Goal: Task Accomplishment & Management: Use online tool/utility

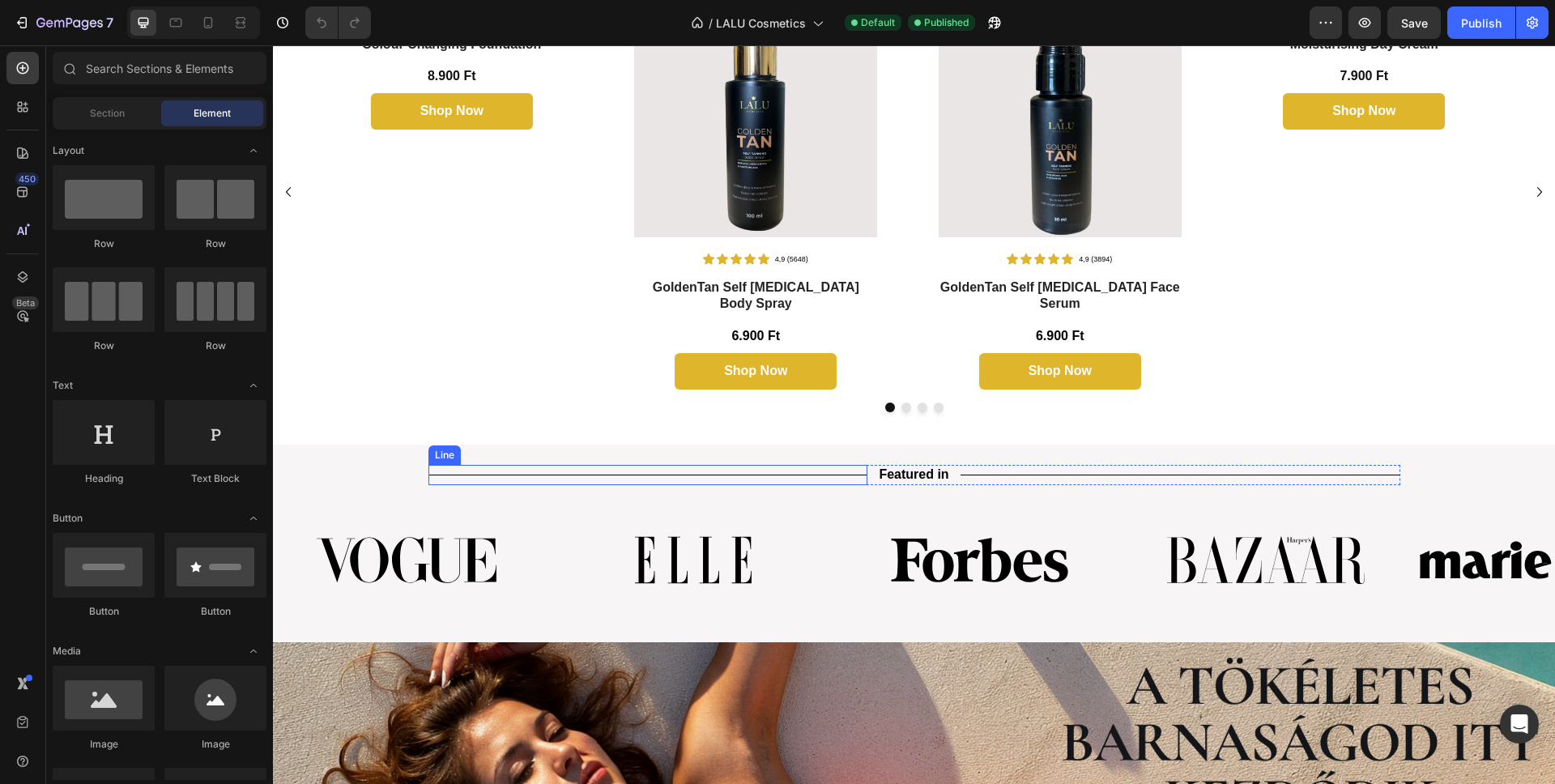
scroll to position [608, 0]
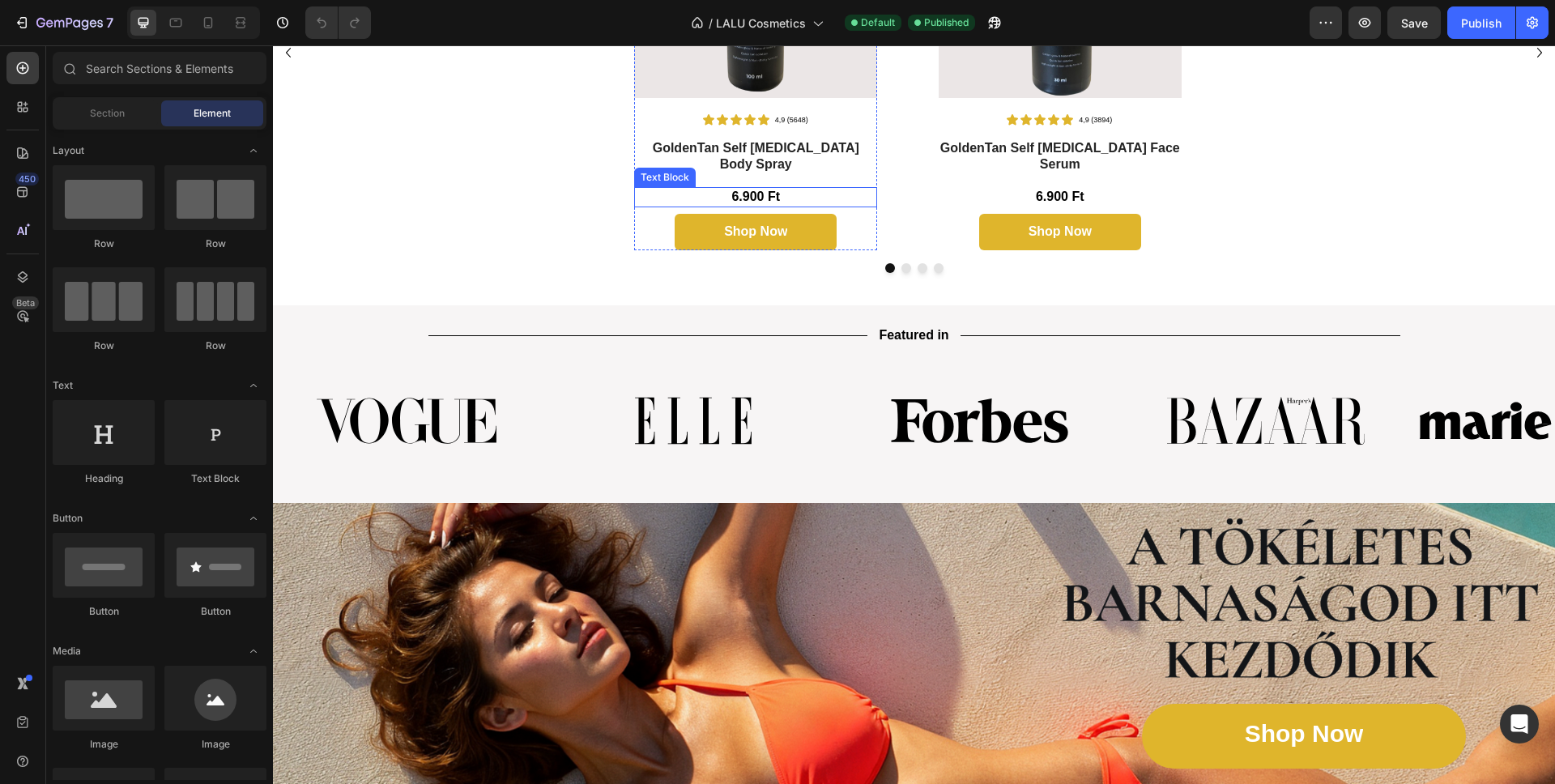
click at [759, 189] on p "6.900 Ft" at bounding box center [755, 197] width 240 height 17
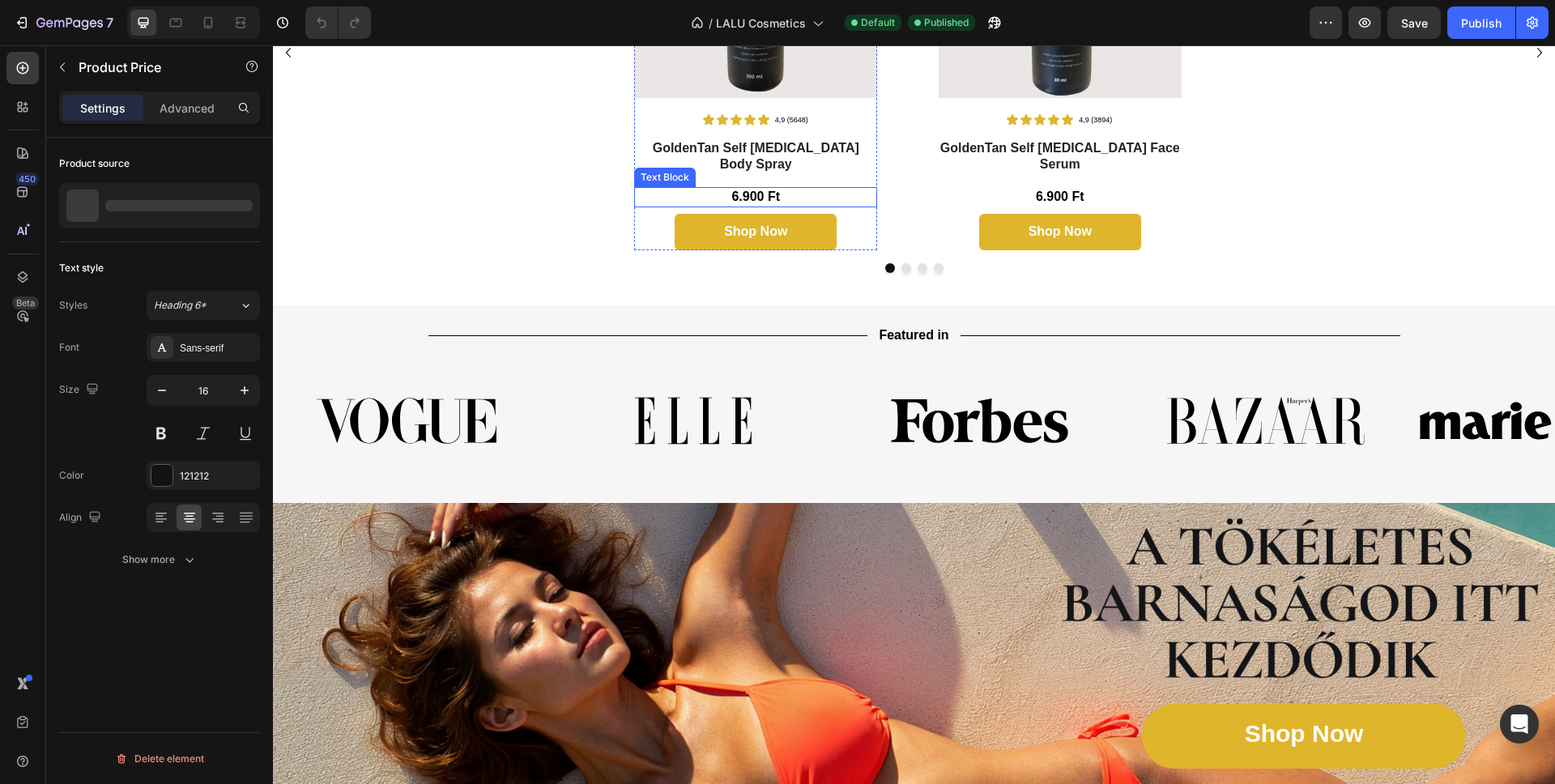
click at [744, 189] on p "6.900 Ft" at bounding box center [755, 197] width 240 height 17
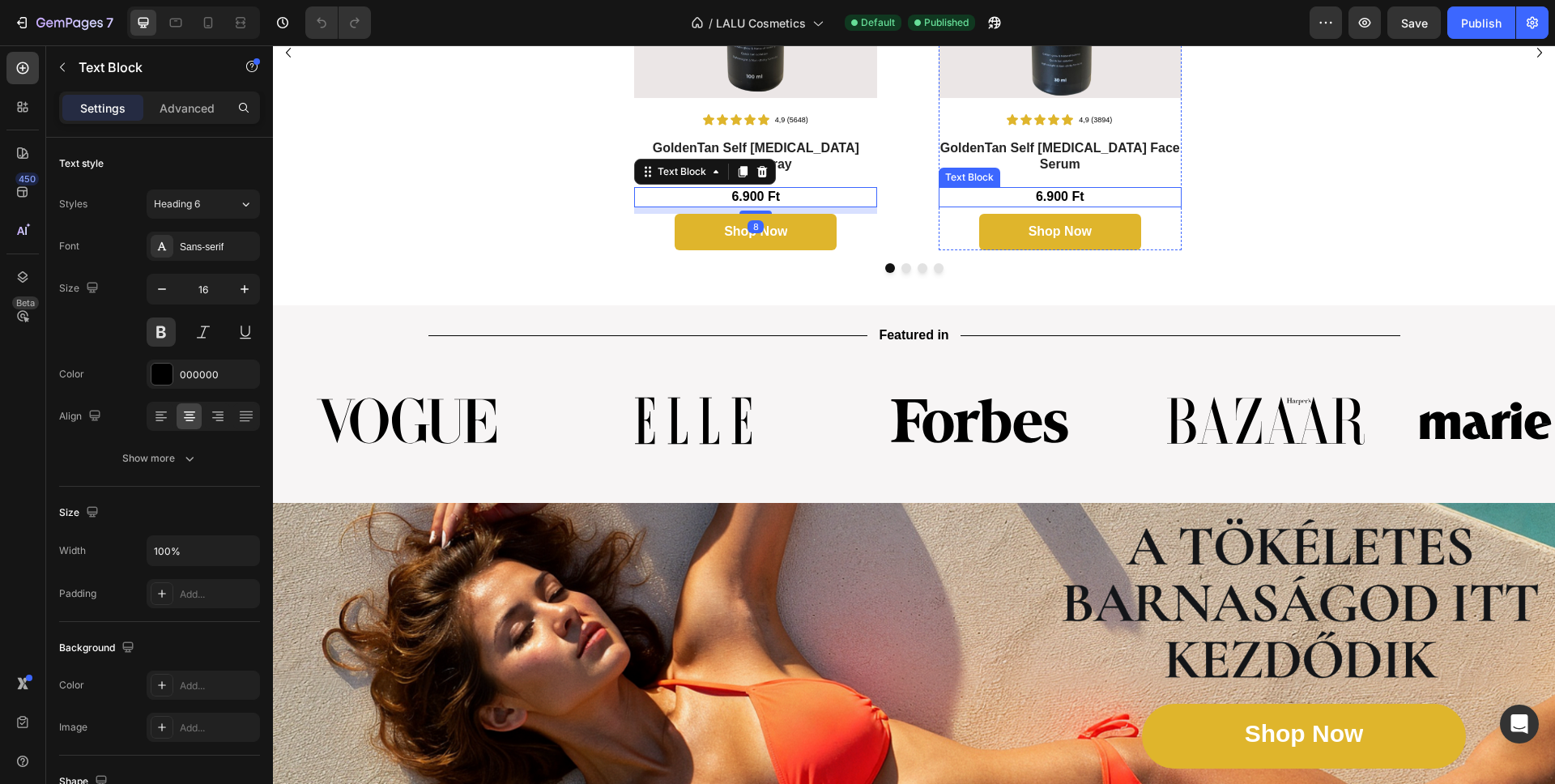
click at [1040, 189] on p "6.900 Ft" at bounding box center [1060, 197] width 240 height 17
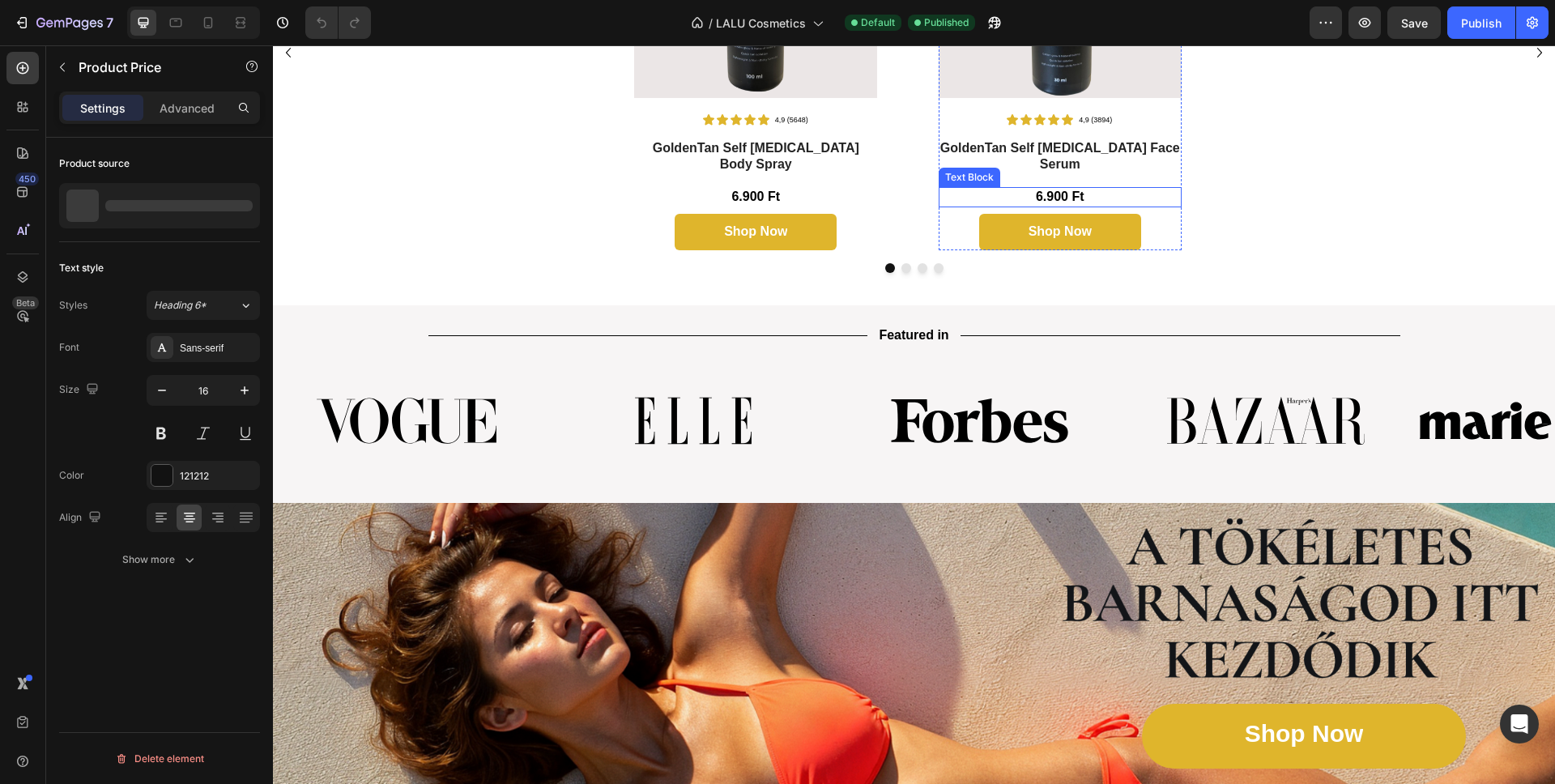
click at [1077, 189] on p "6.900 Ft" at bounding box center [1060, 197] width 240 height 17
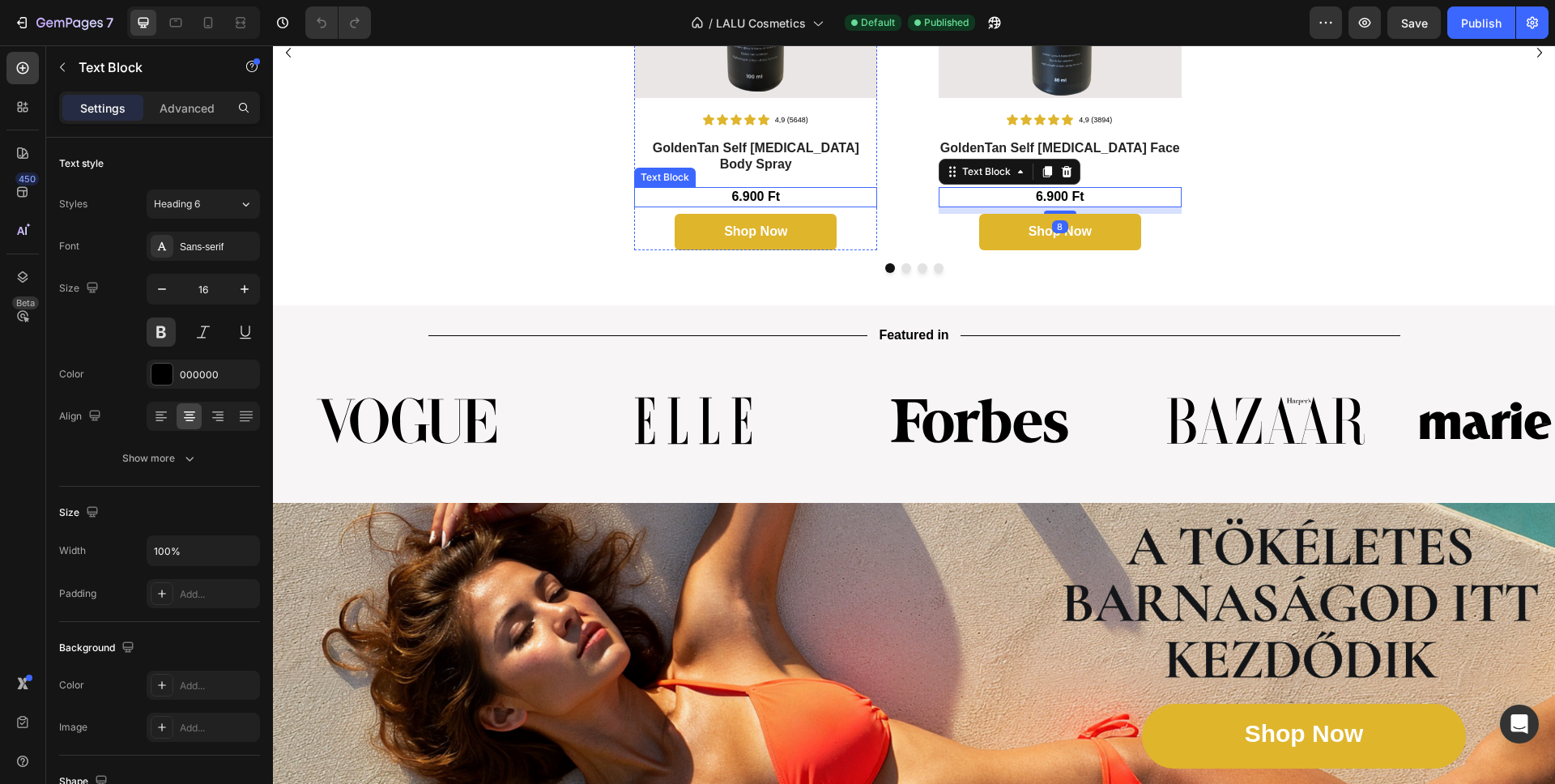
click at [746, 189] on p "6.900 Ft" at bounding box center [755, 197] width 240 height 17
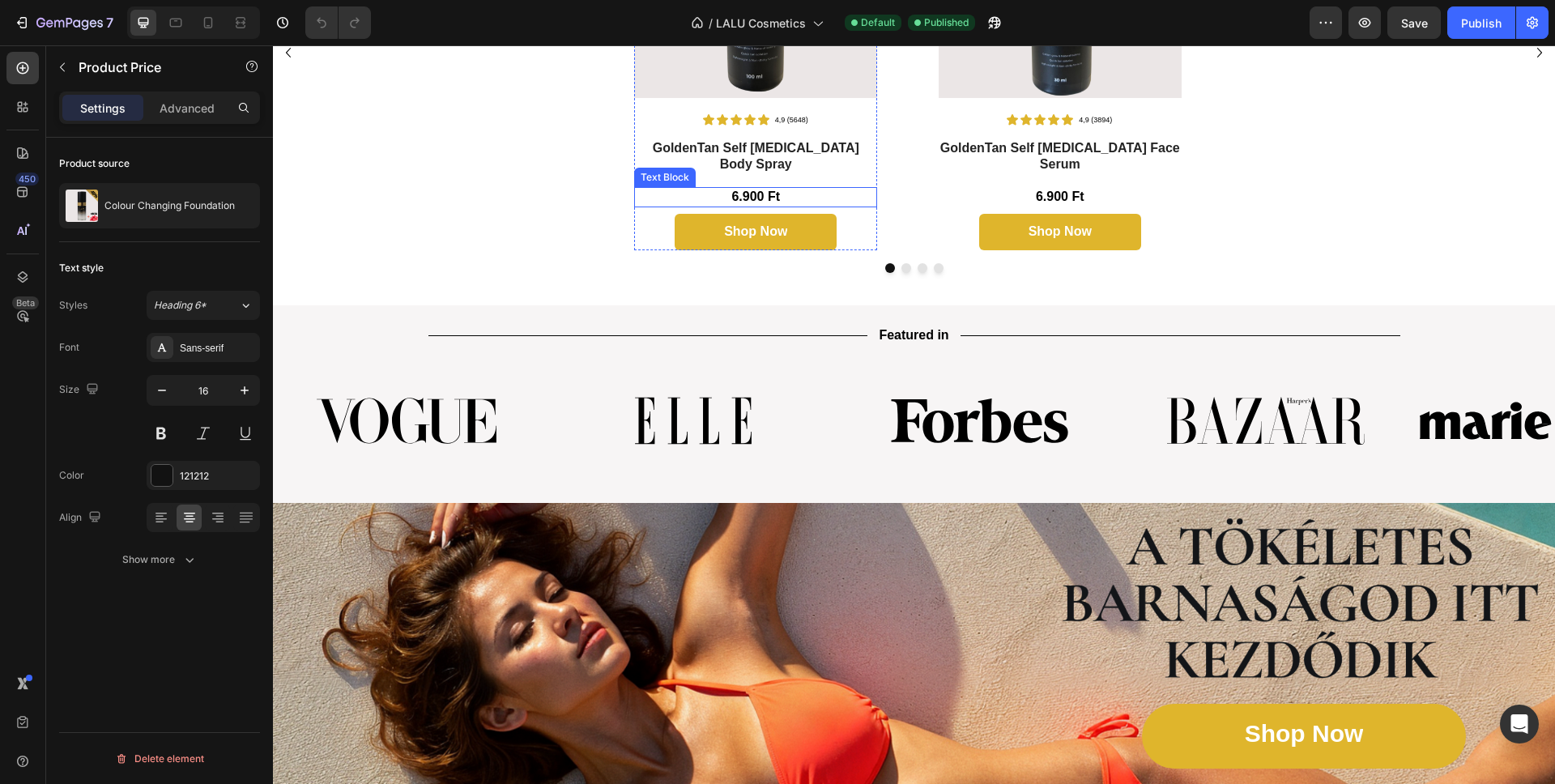
click at [751, 189] on p "6.900 Ft" at bounding box center [755, 197] width 240 height 17
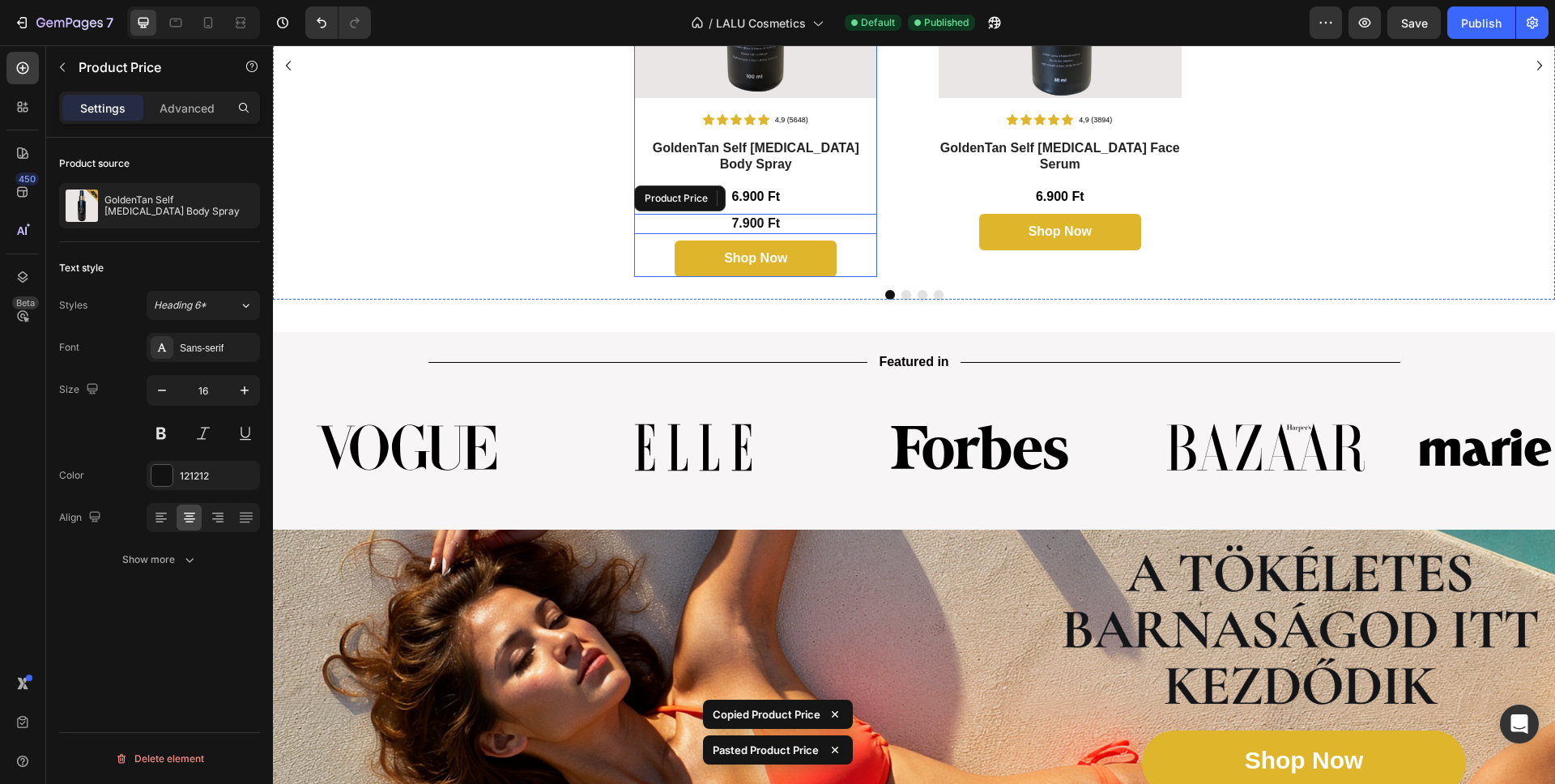
scroll to position [610, 0]
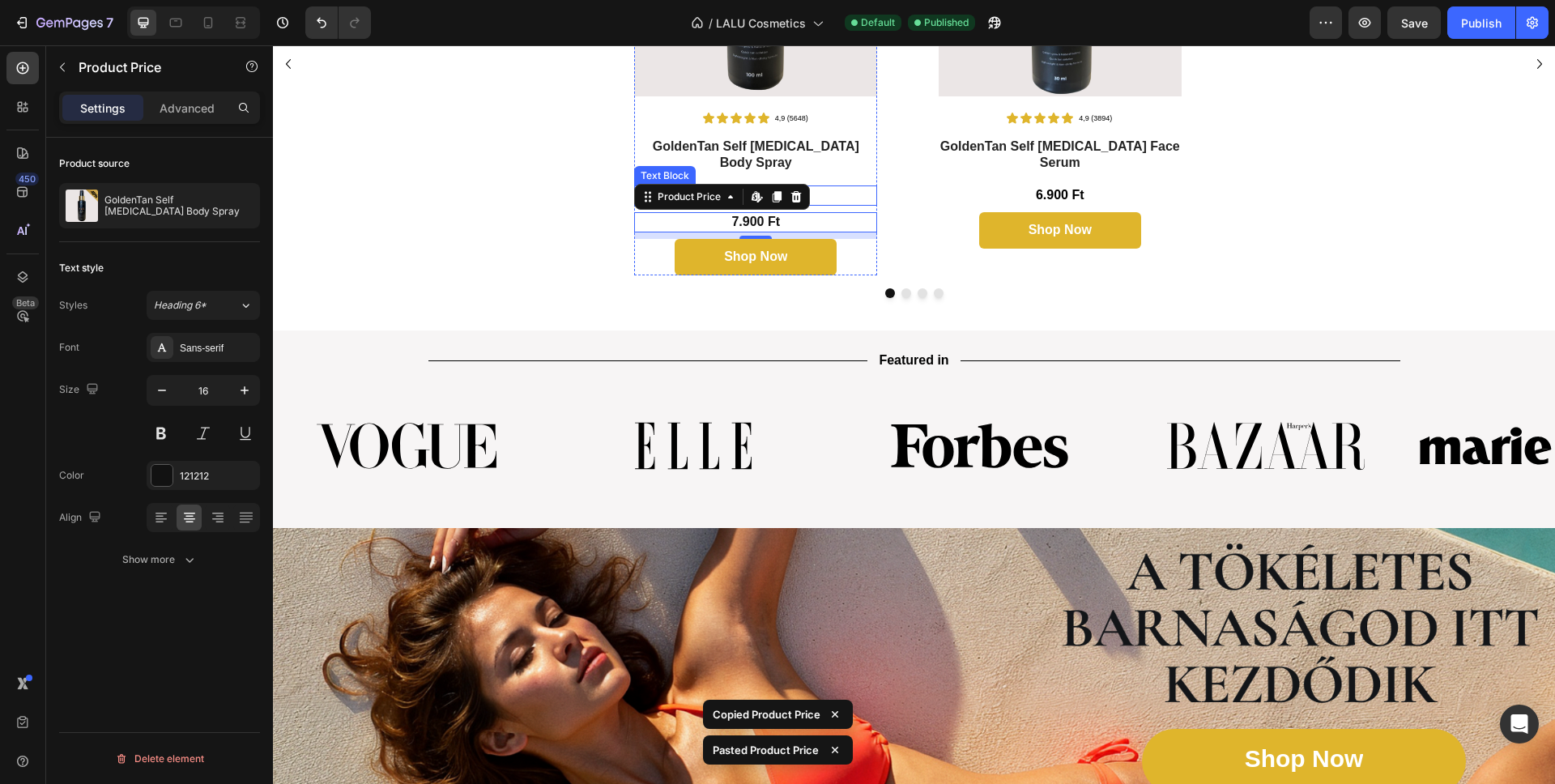
click at [829, 187] on p "6.900 Ft" at bounding box center [755, 195] width 240 height 17
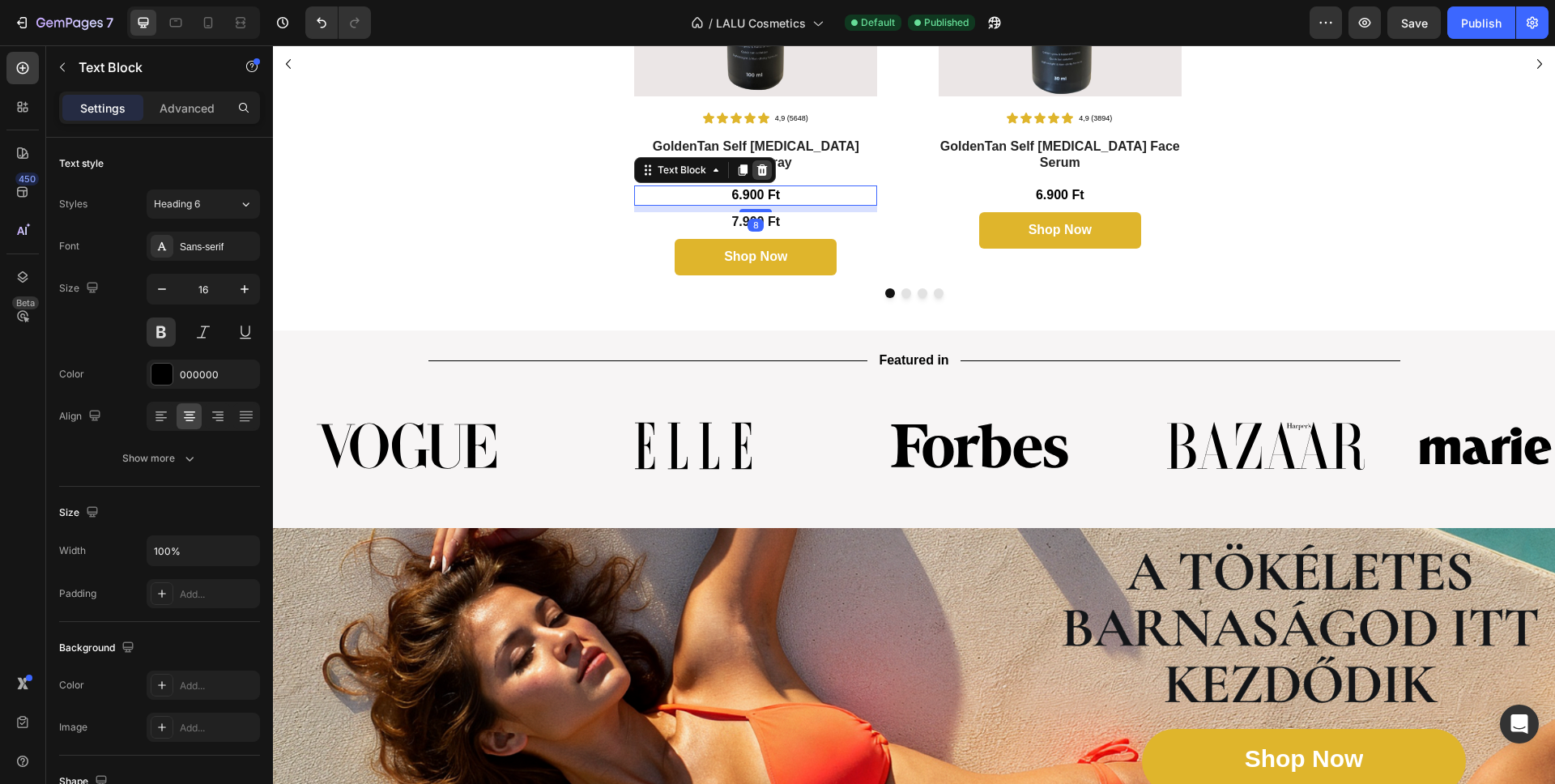
click at [760, 163] on icon at bounding box center [761, 169] width 13 height 13
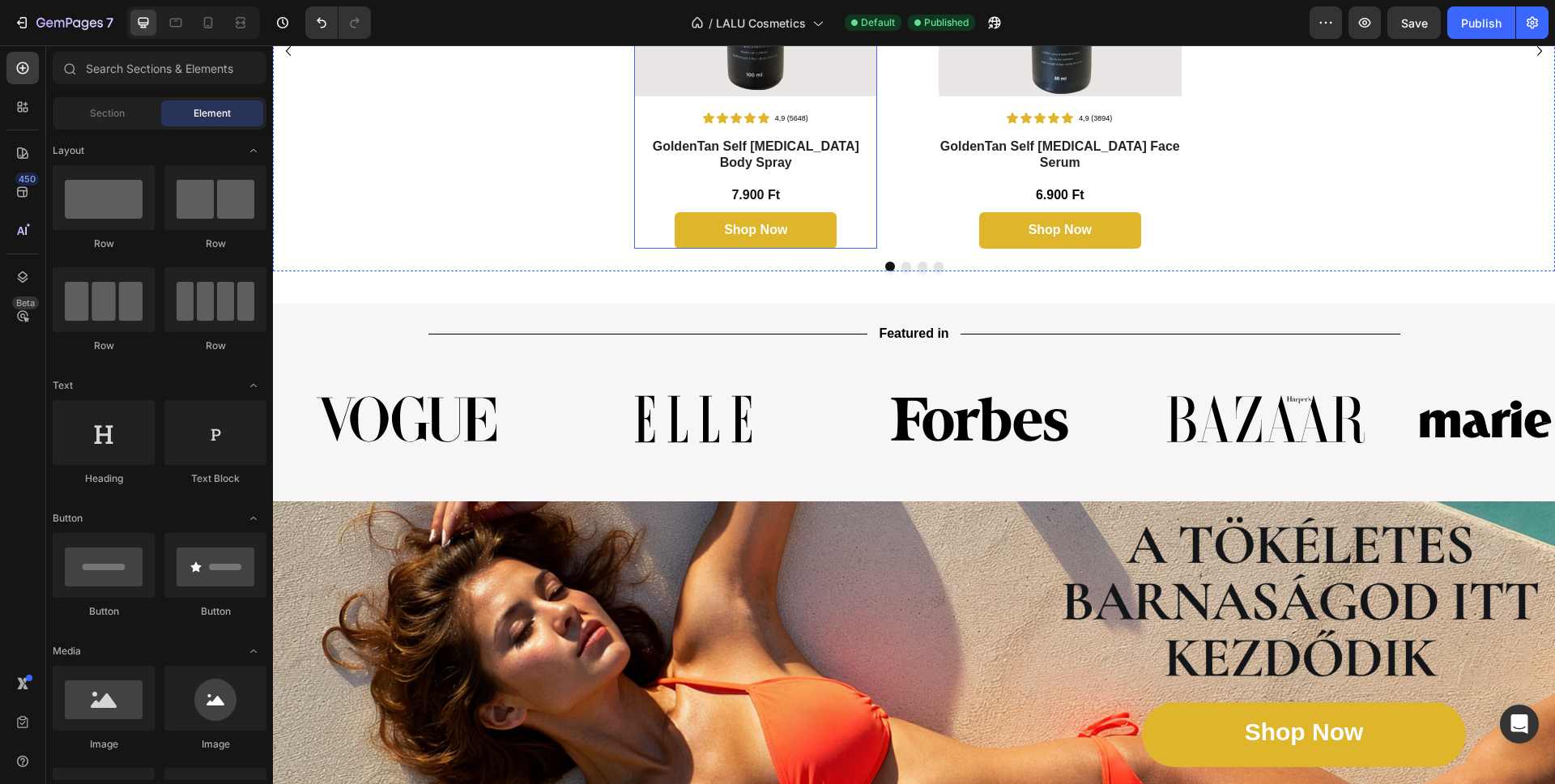
scroll to position [608, 0]
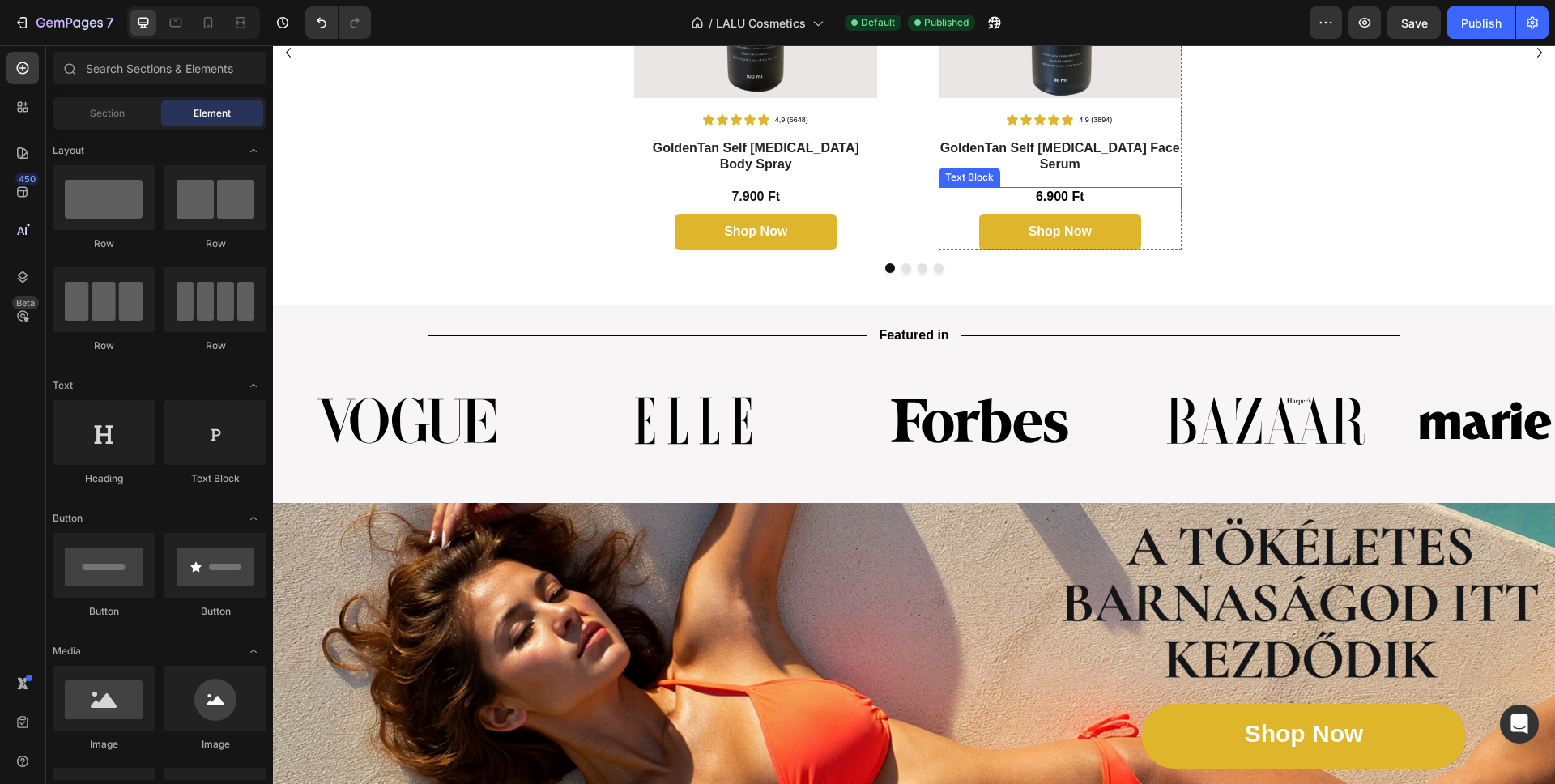
click at [1055, 189] on p "6.900 Ft" at bounding box center [1060, 197] width 240 height 17
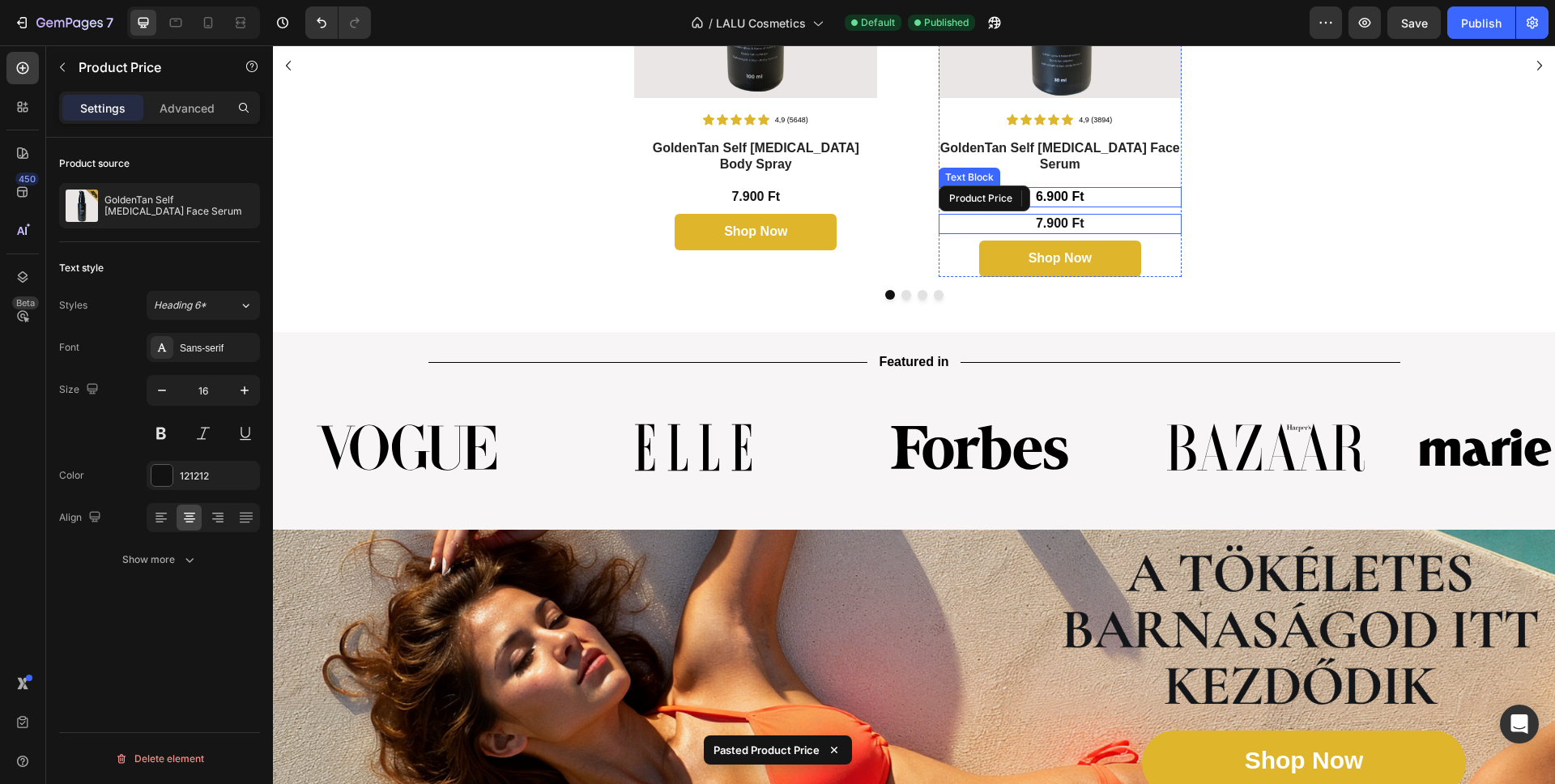
scroll to position [610, 0]
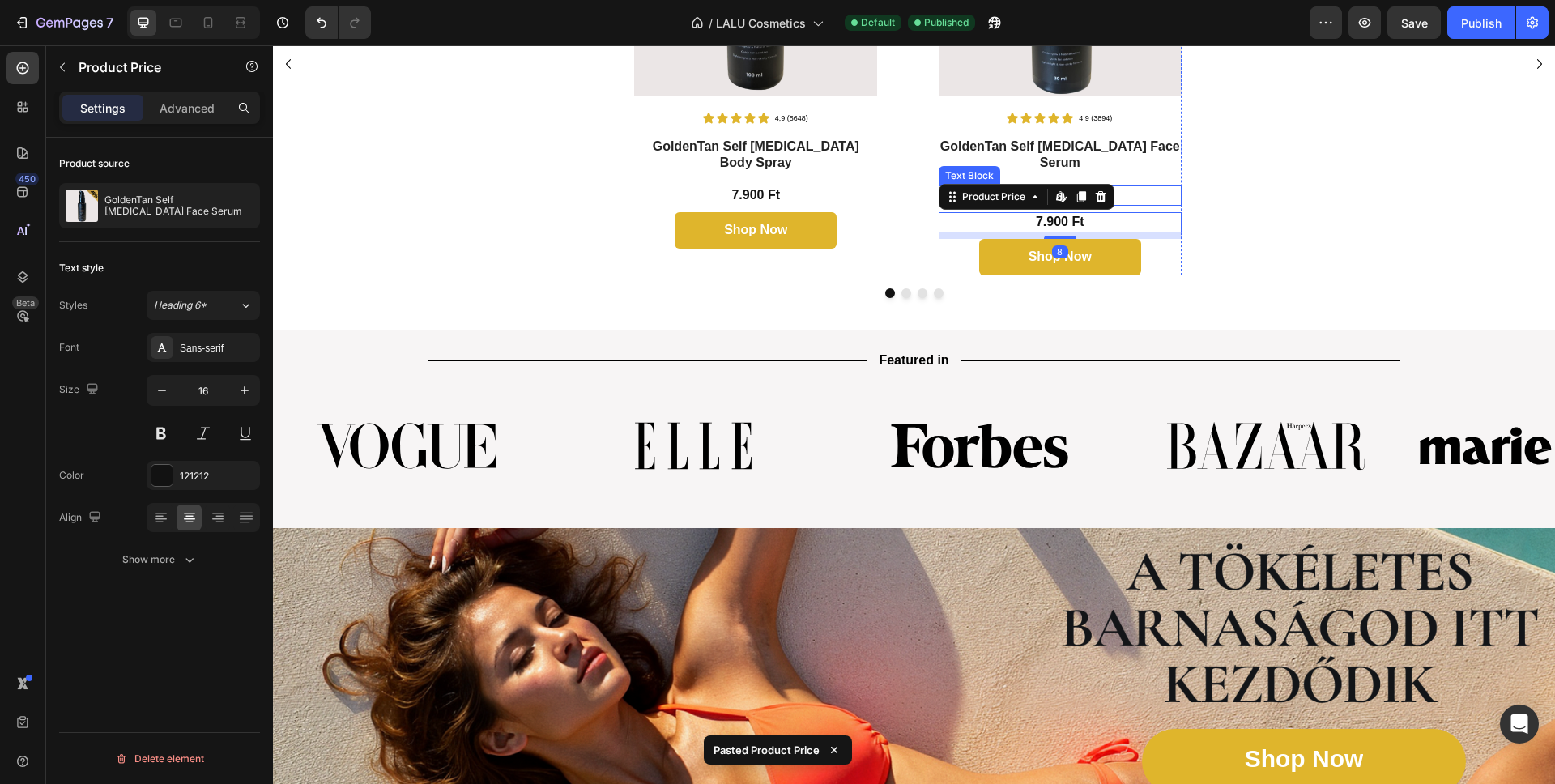
click at [1139, 187] on p "6.900 Ft" at bounding box center [1060, 195] width 240 height 17
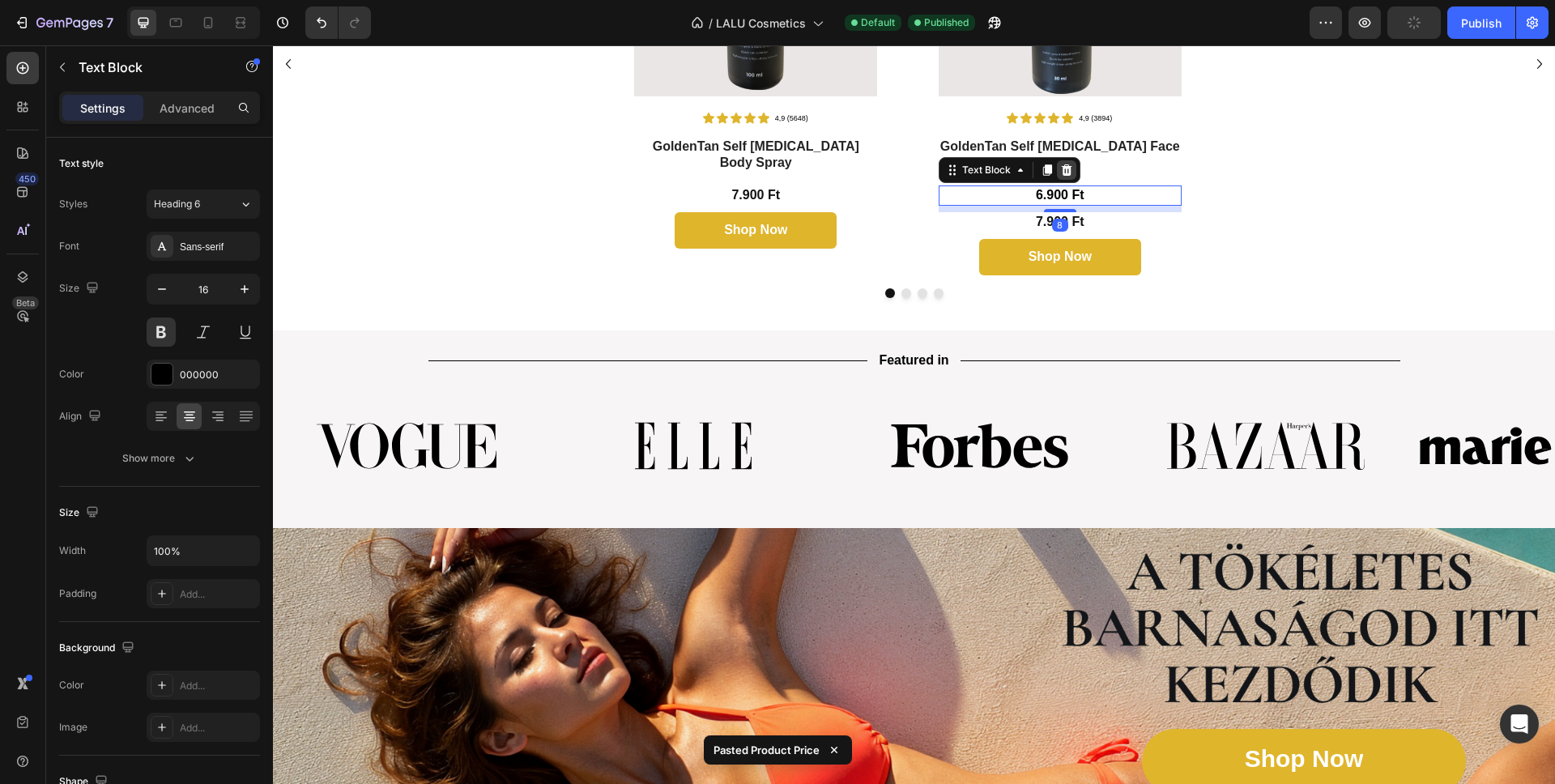
click at [1063, 164] on icon at bounding box center [1066, 170] width 11 height 12
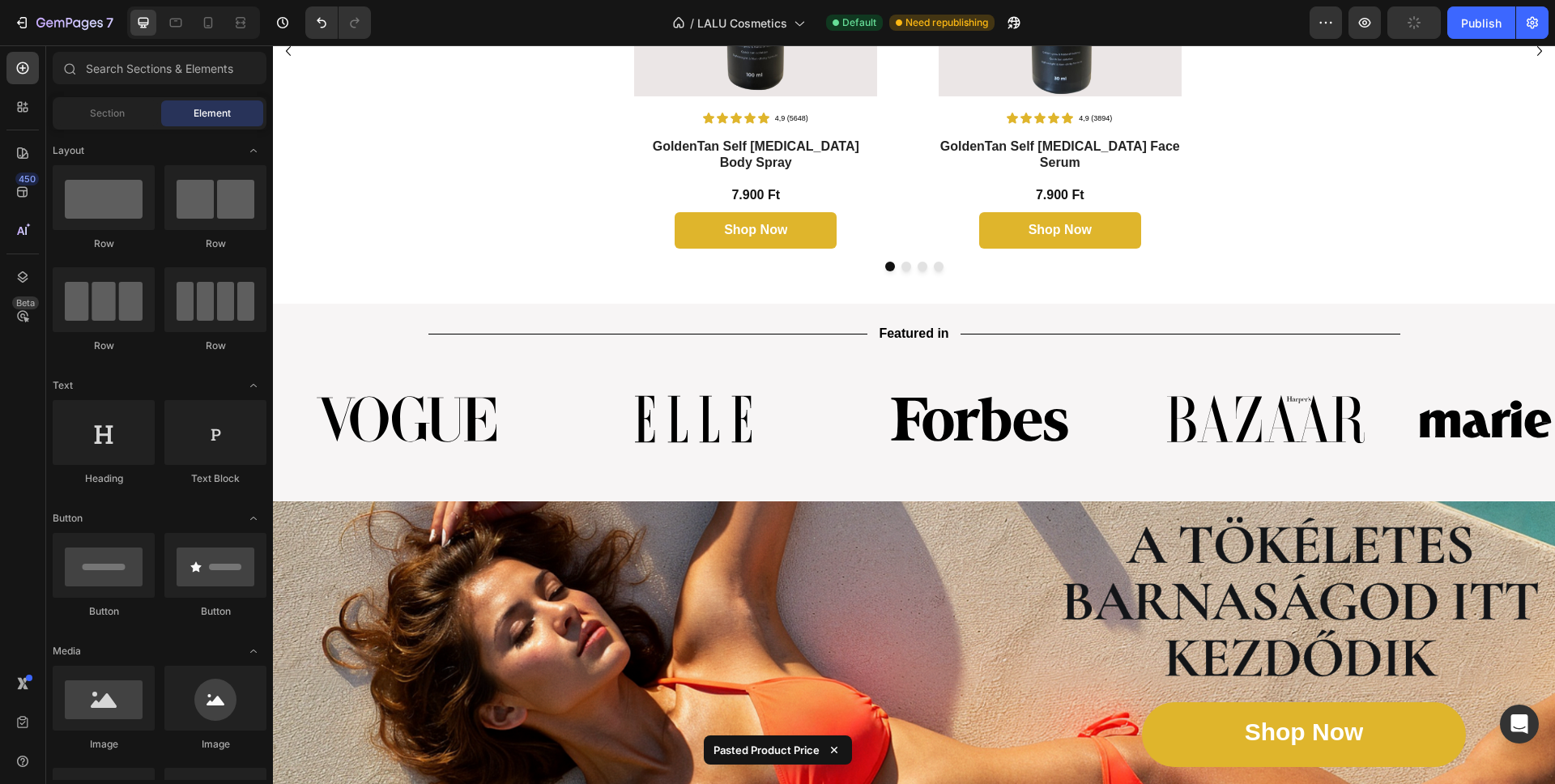
scroll to position [466, 0]
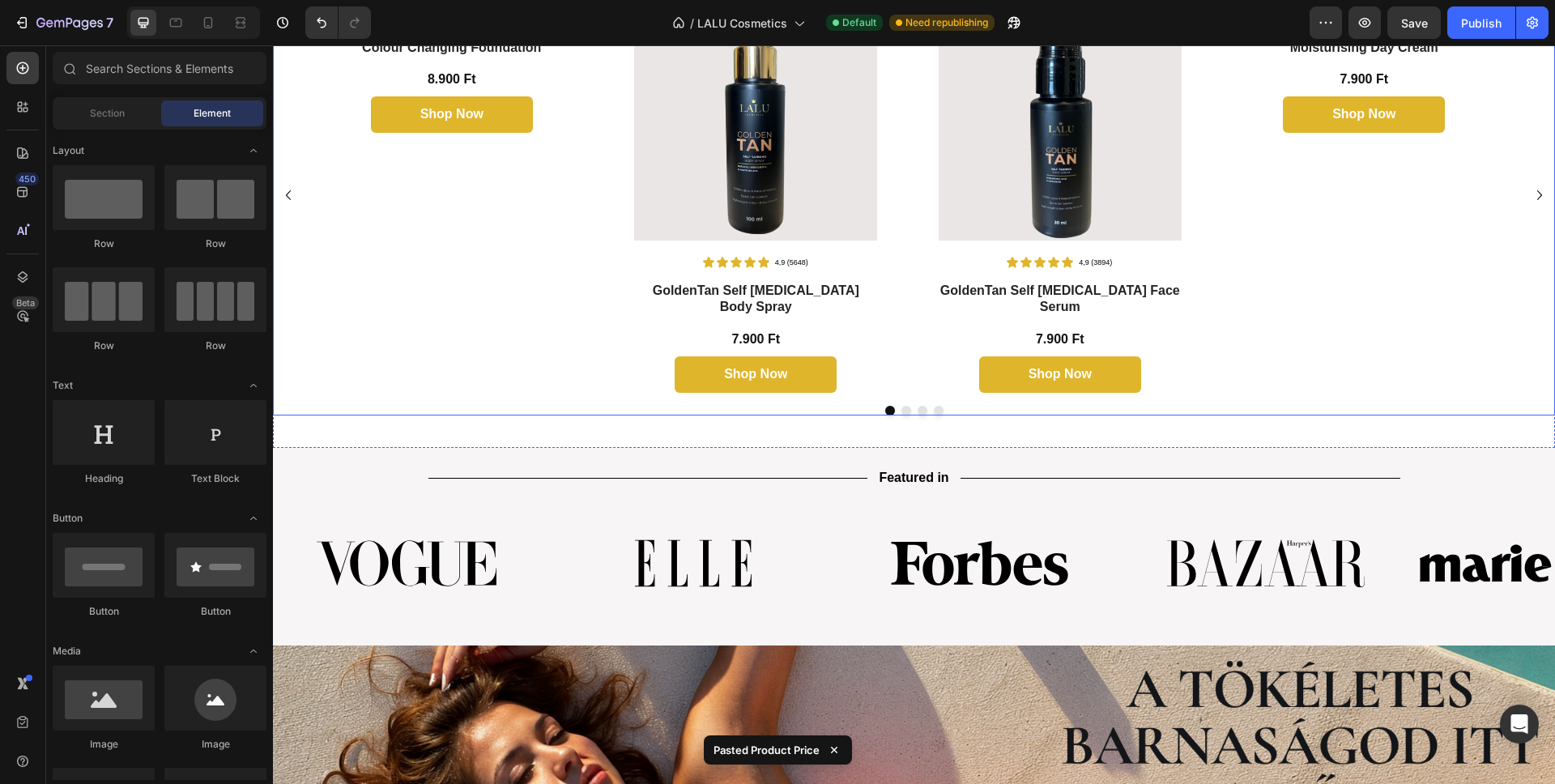
click at [1530, 194] on icon "Carousel Next Arrow" at bounding box center [1540, 195] width 19 height 19
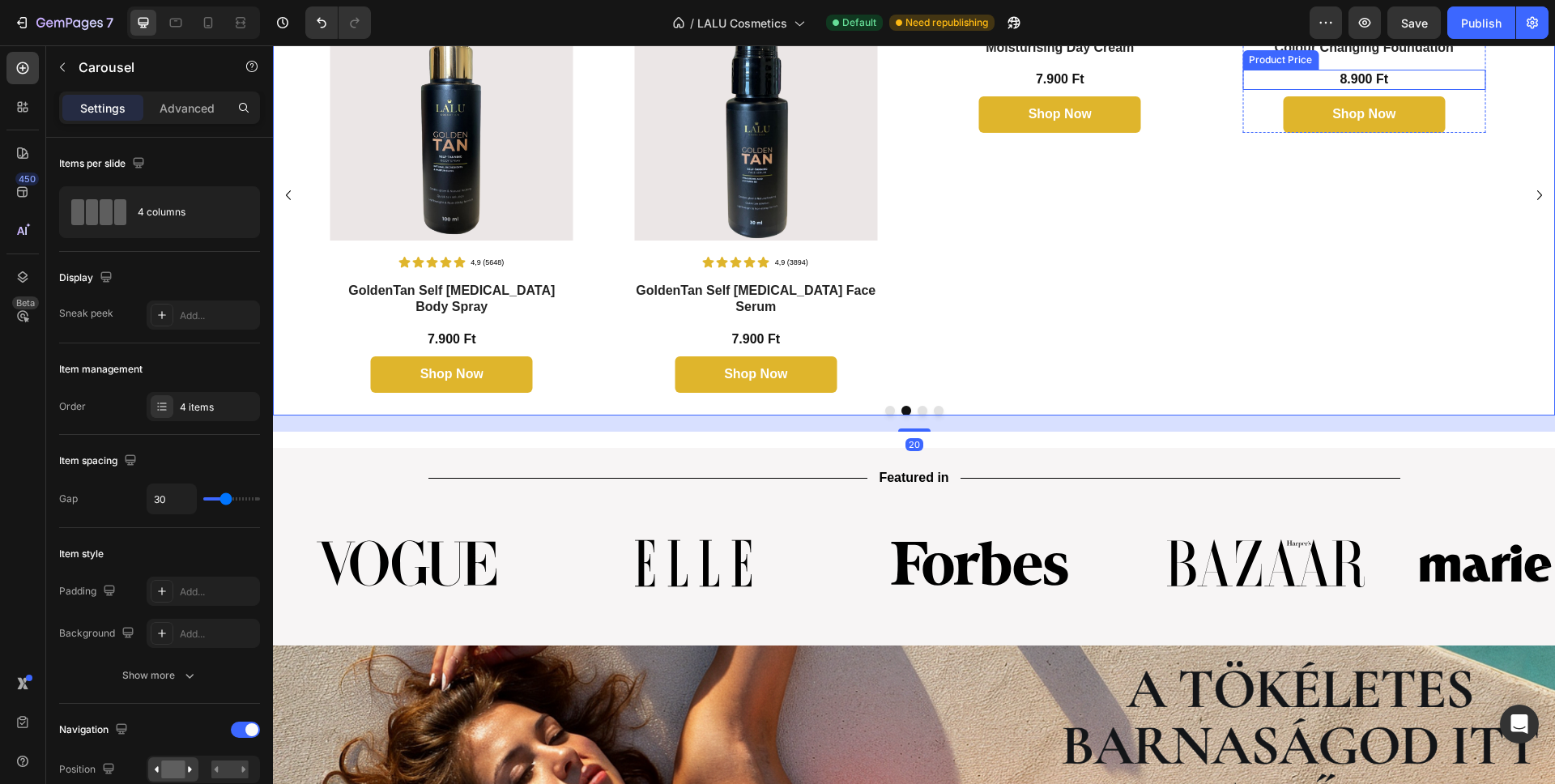
click at [1378, 90] on div "8.900 Ft" at bounding box center [1364, 79] width 243 height 20
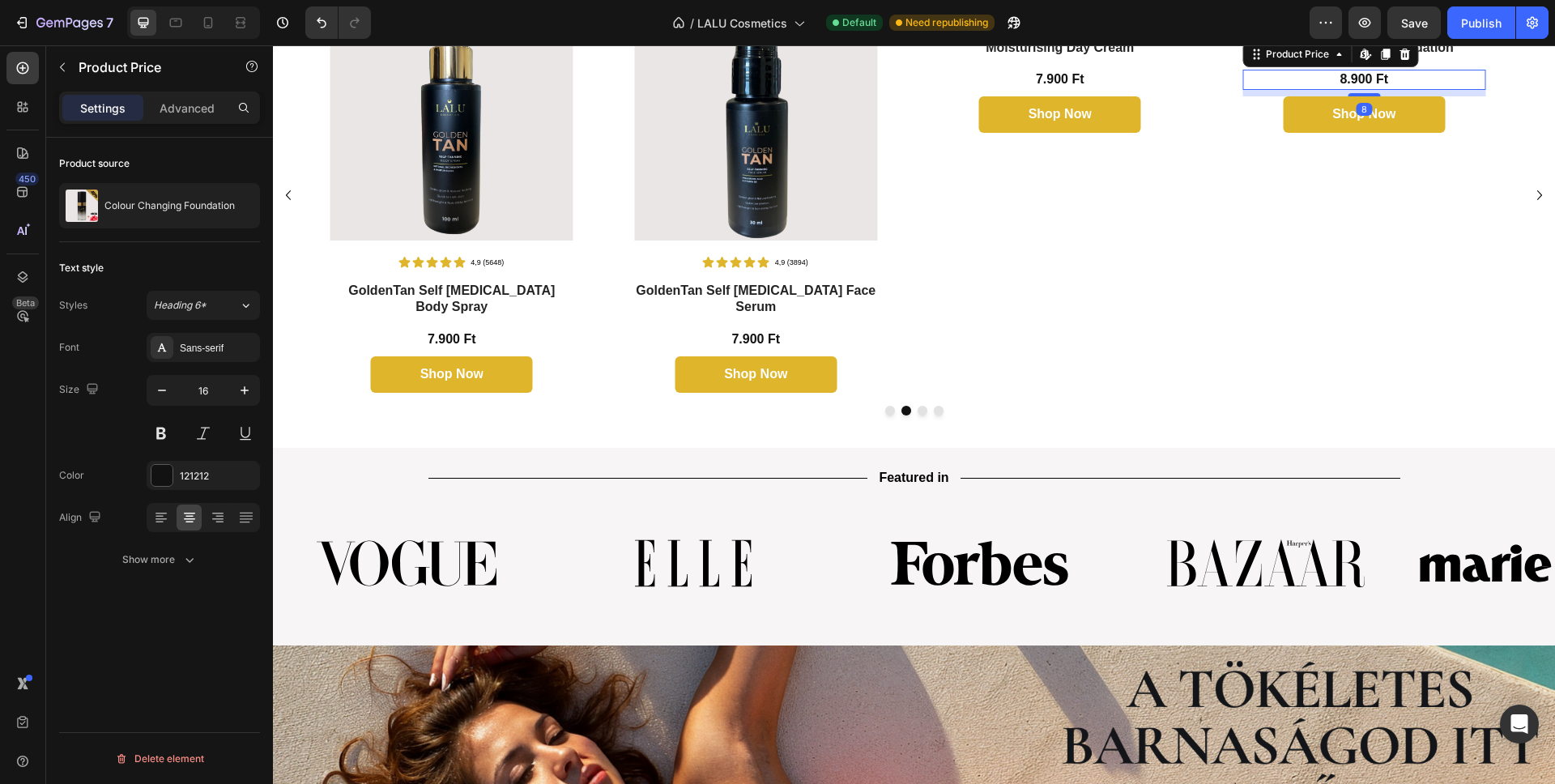
click at [1060, 90] on div "7.900 Ft" at bounding box center [1060, 79] width 243 height 20
click at [735, 330] on div "7.900 Ft" at bounding box center [755, 339] width 243 height 20
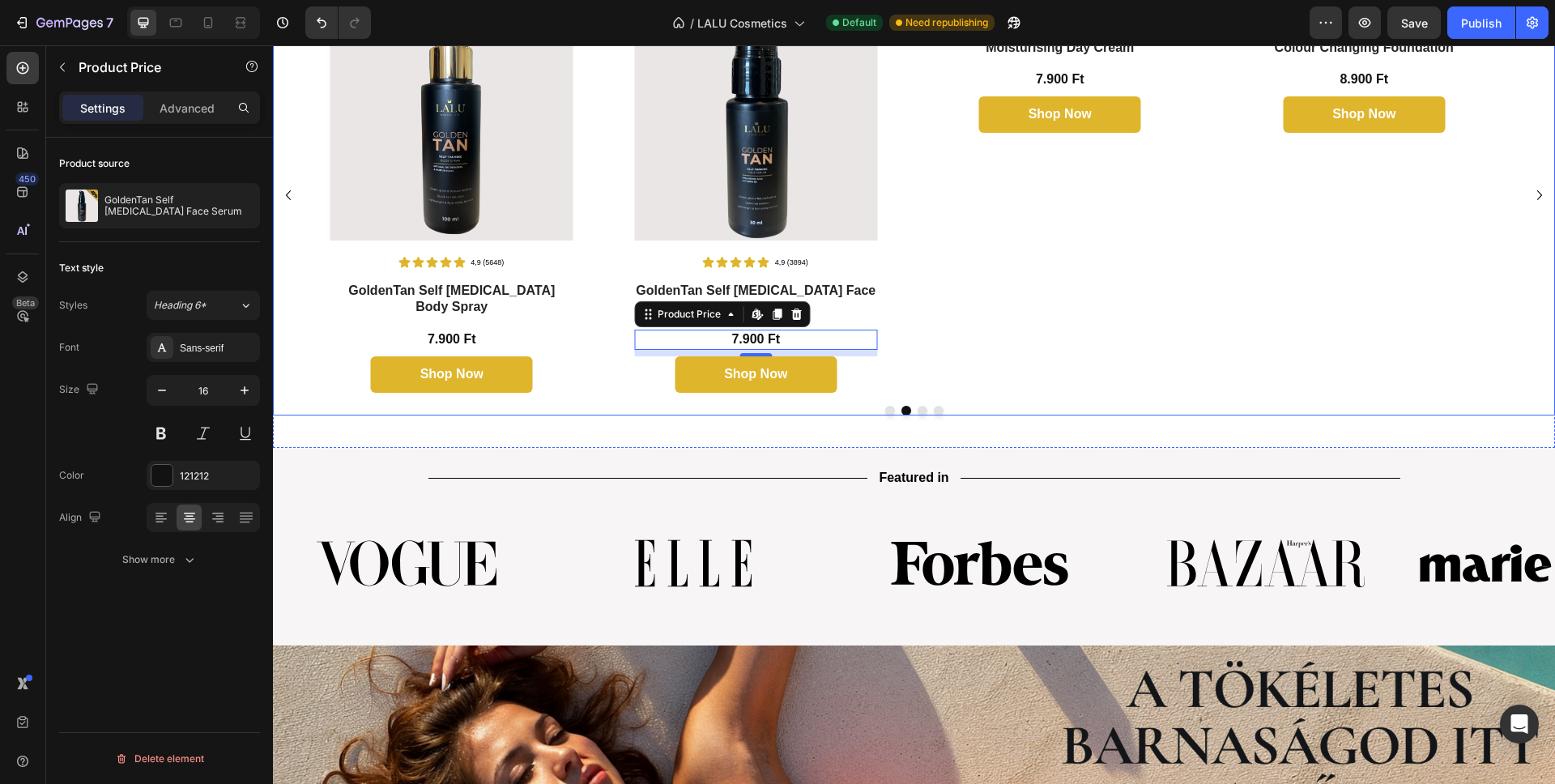
click at [1537, 195] on icon "Carousel Next Arrow" at bounding box center [1539, 195] width 5 height 10
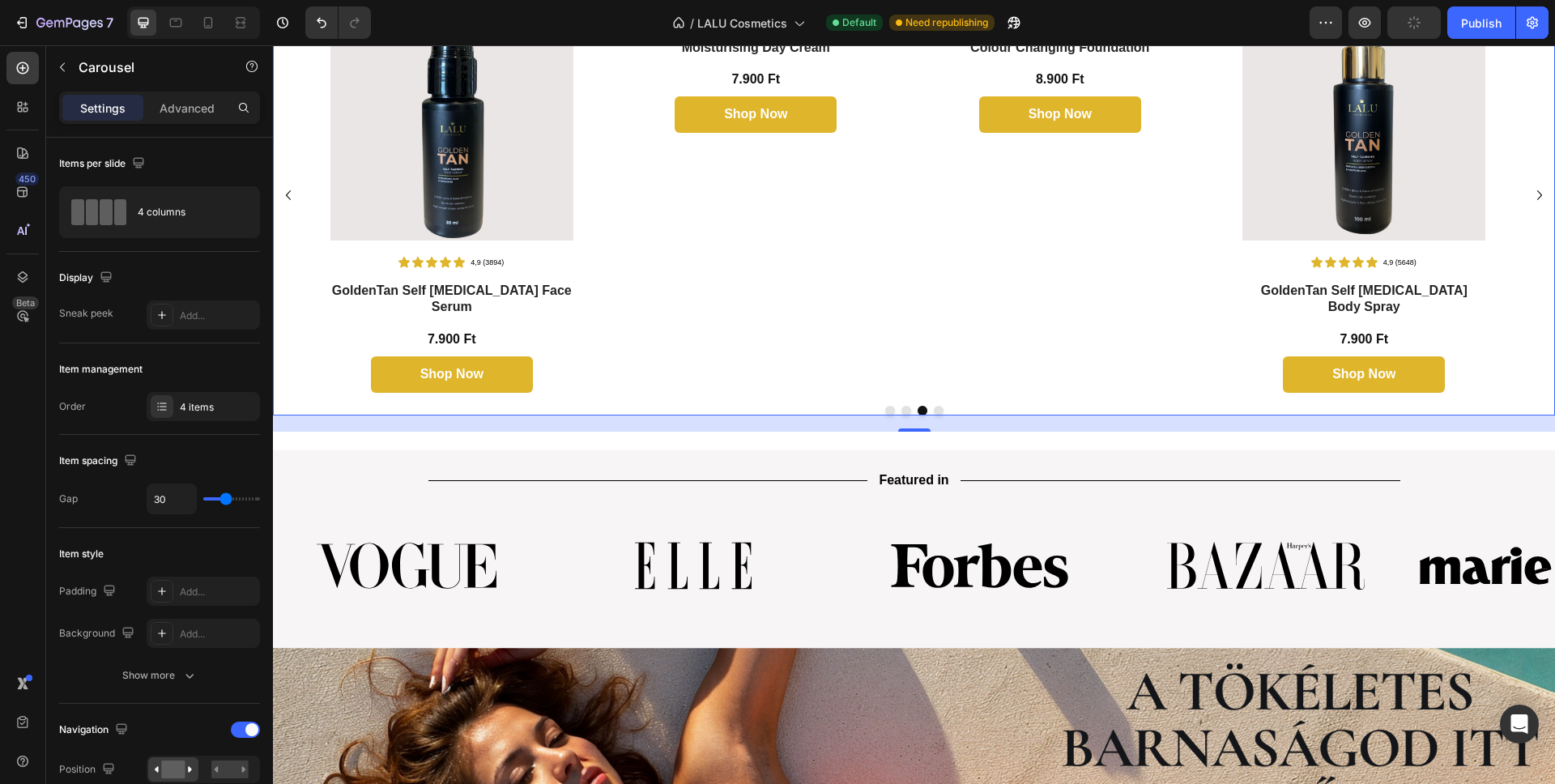
scroll to position [1471, 0]
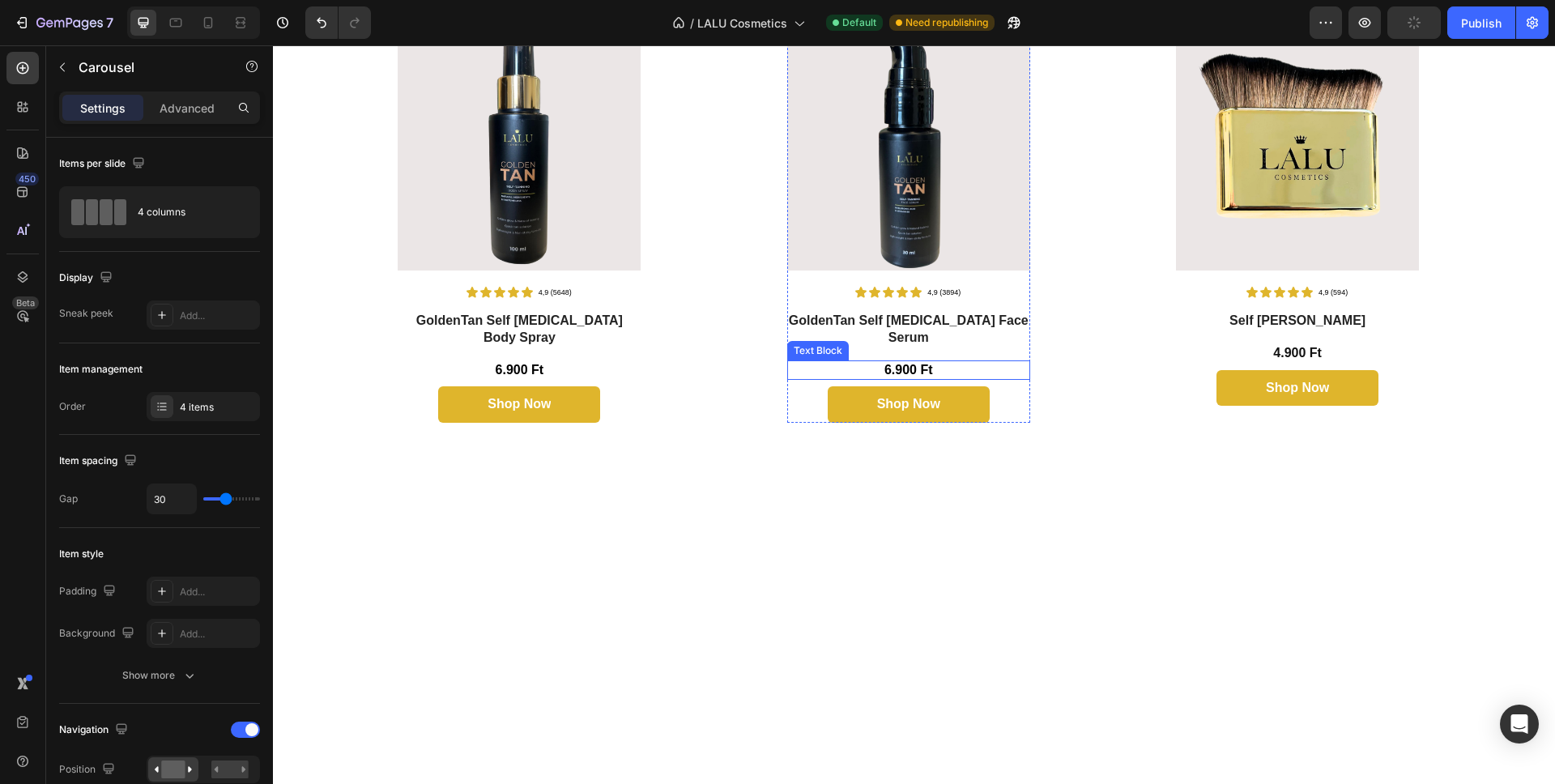
click at [903, 362] on p "6.900 Ft" at bounding box center [909, 370] width 240 height 17
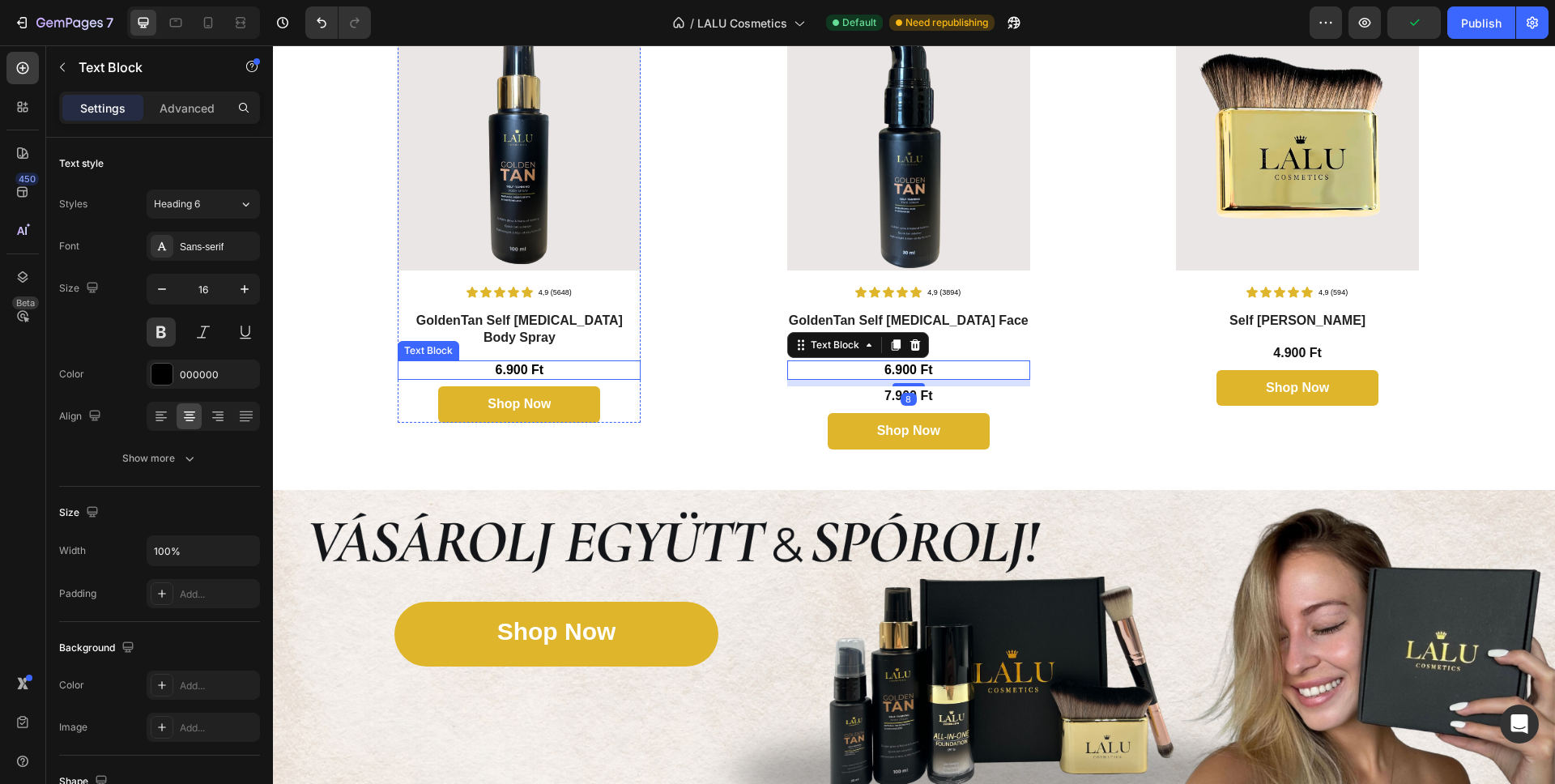
click at [516, 362] on p "6.900 Ft" at bounding box center [519, 370] width 240 height 17
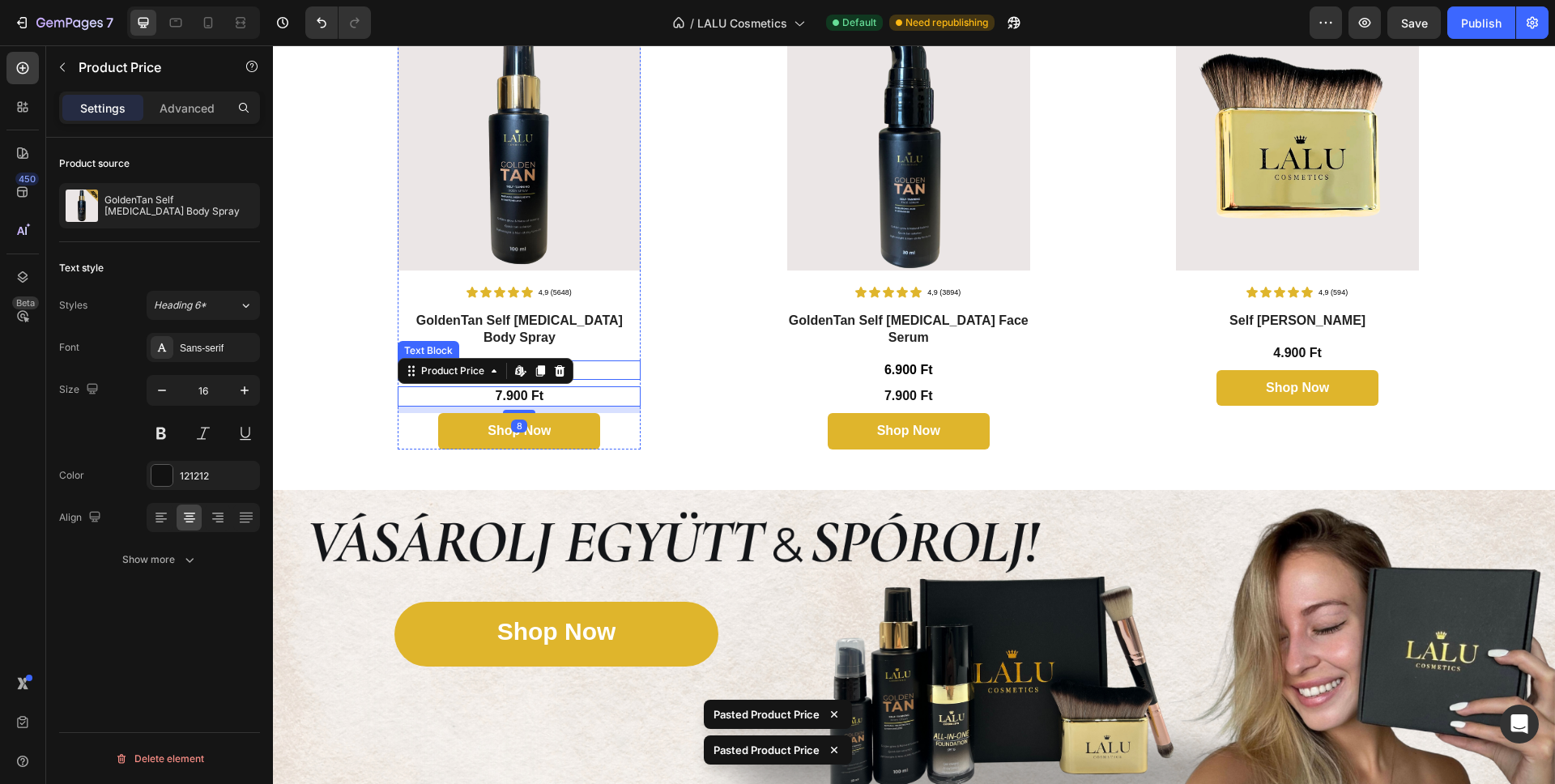
click at [609, 362] on p "6.900 Ft" at bounding box center [519, 370] width 240 height 17
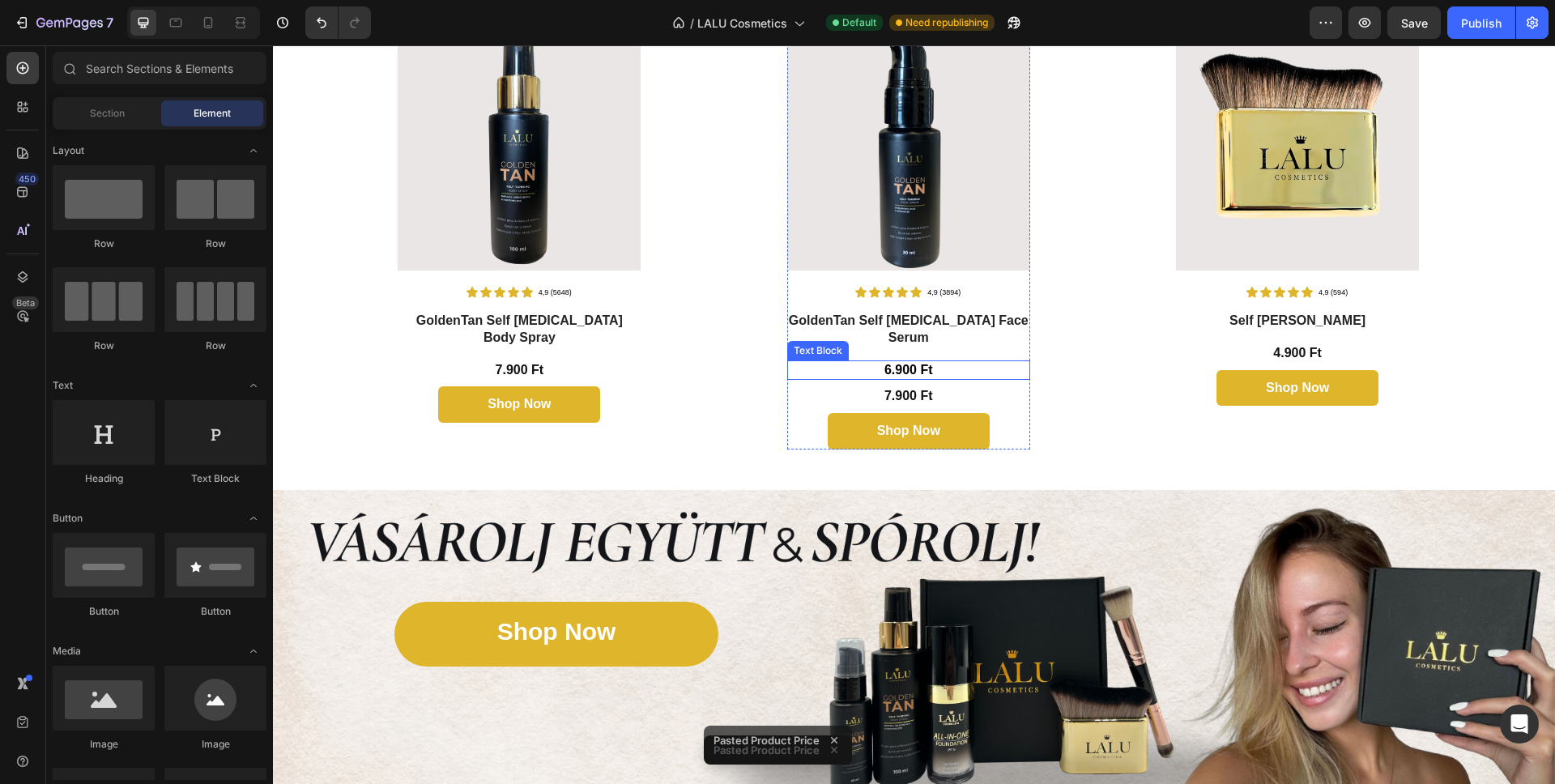
click at [954, 362] on p "6.900 Ft" at bounding box center [909, 370] width 240 height 17
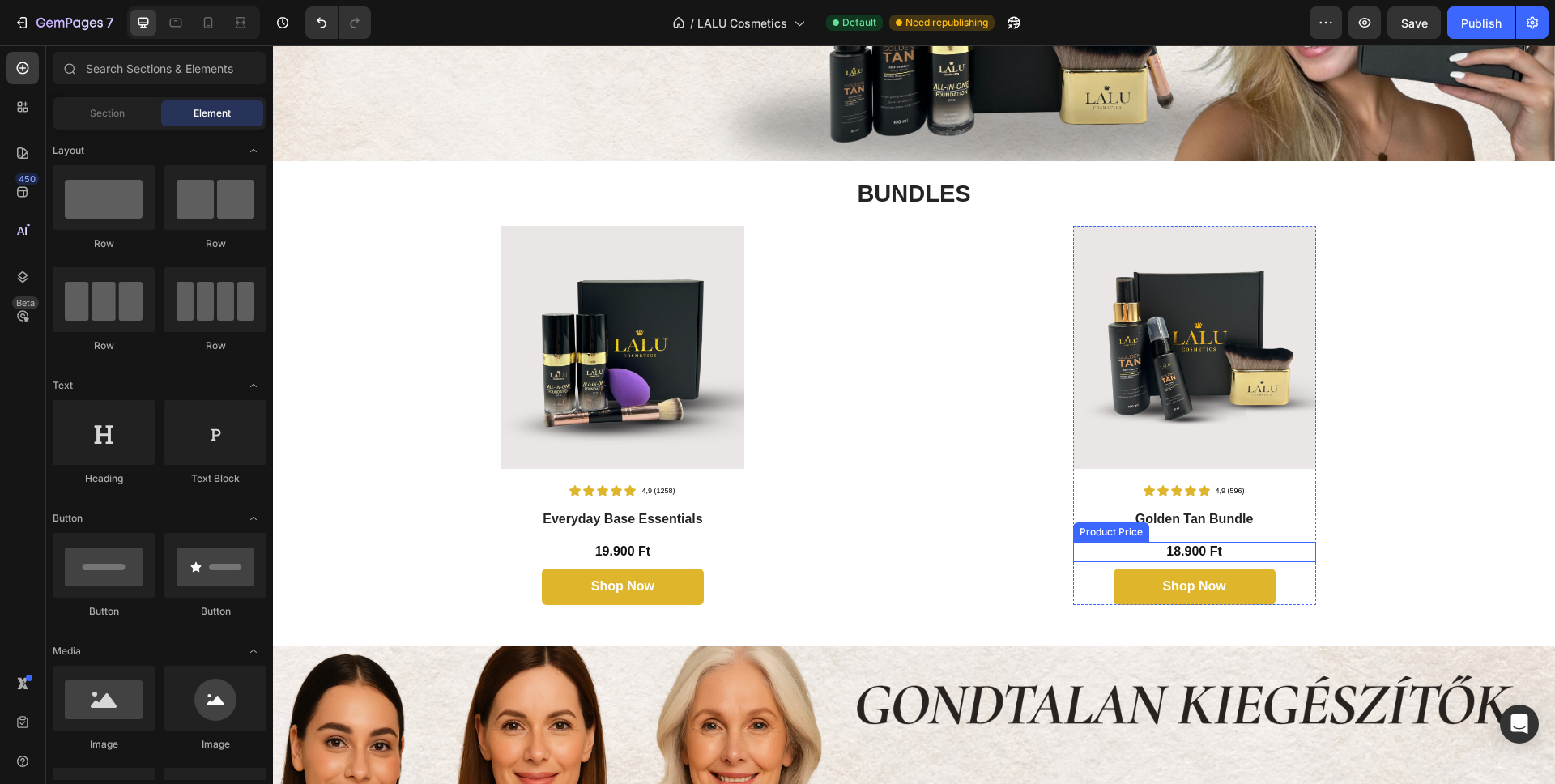
scroll to position [2211, 0]
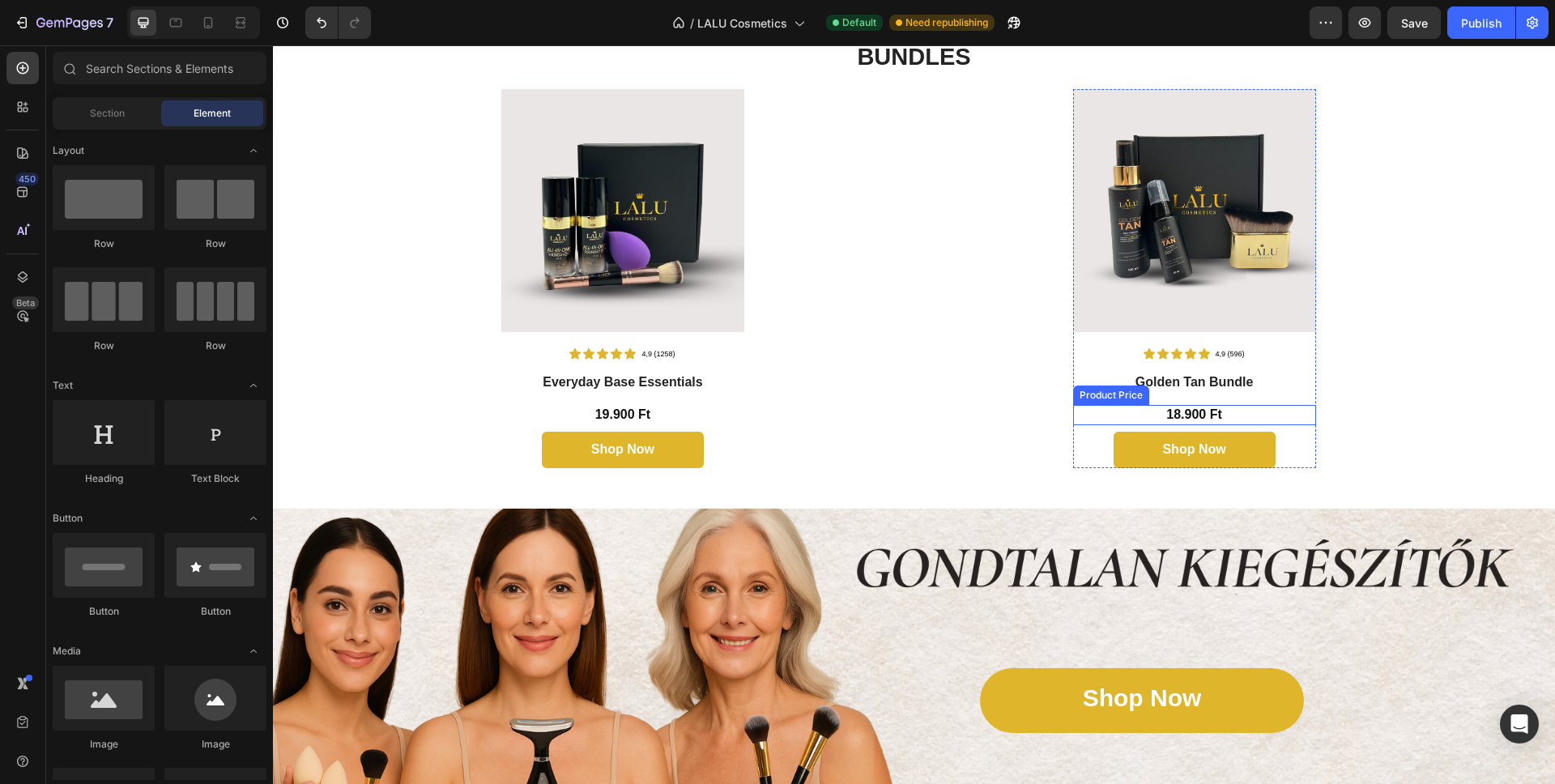
click at [1208, 411] on div "18.900 Ft" at bounding box center [1194, 415] width 243 height 20
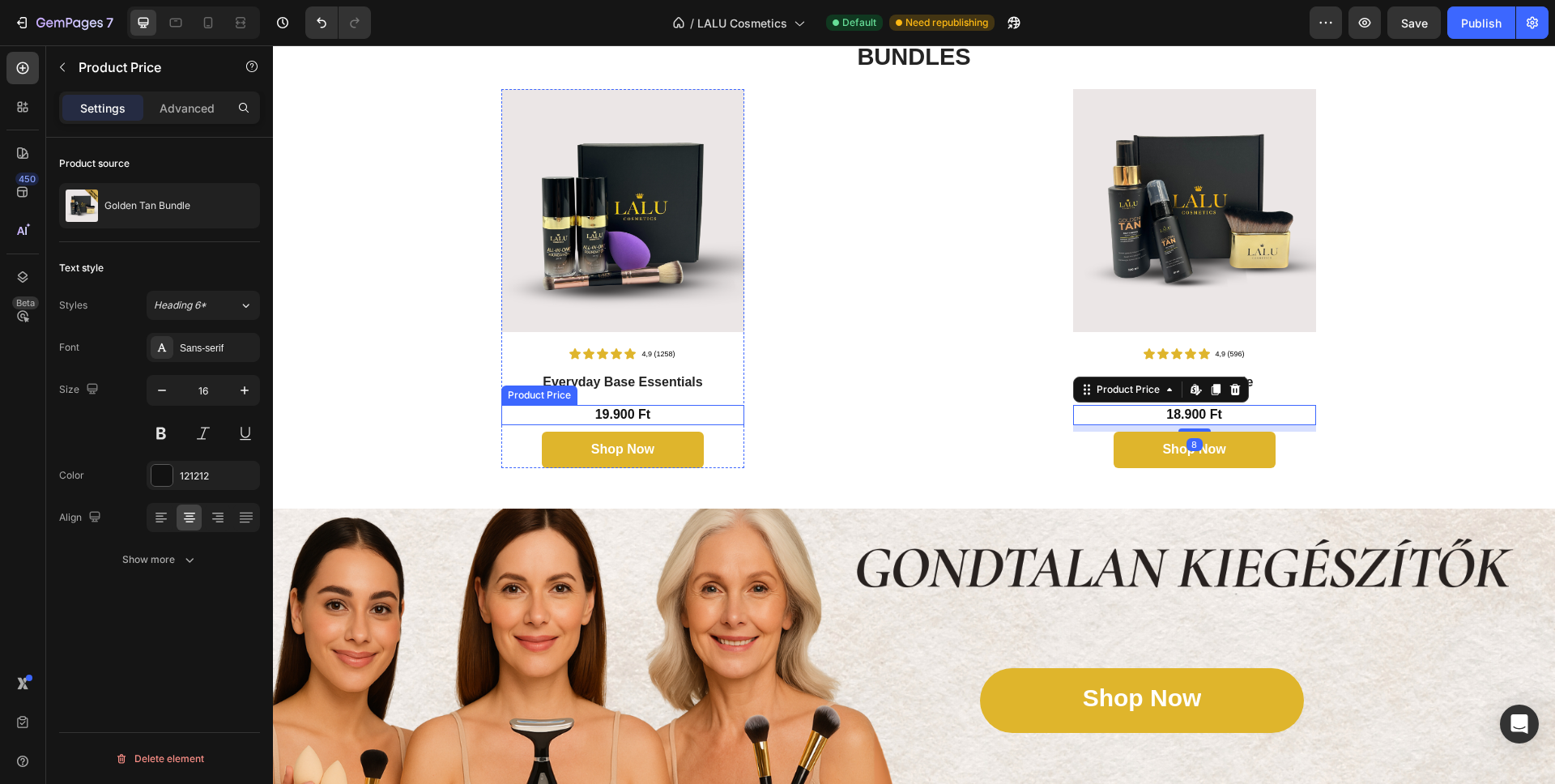
click at [610, 415] on div "19.900 Ft" at bounding box center [622, 415] width 243 height 20
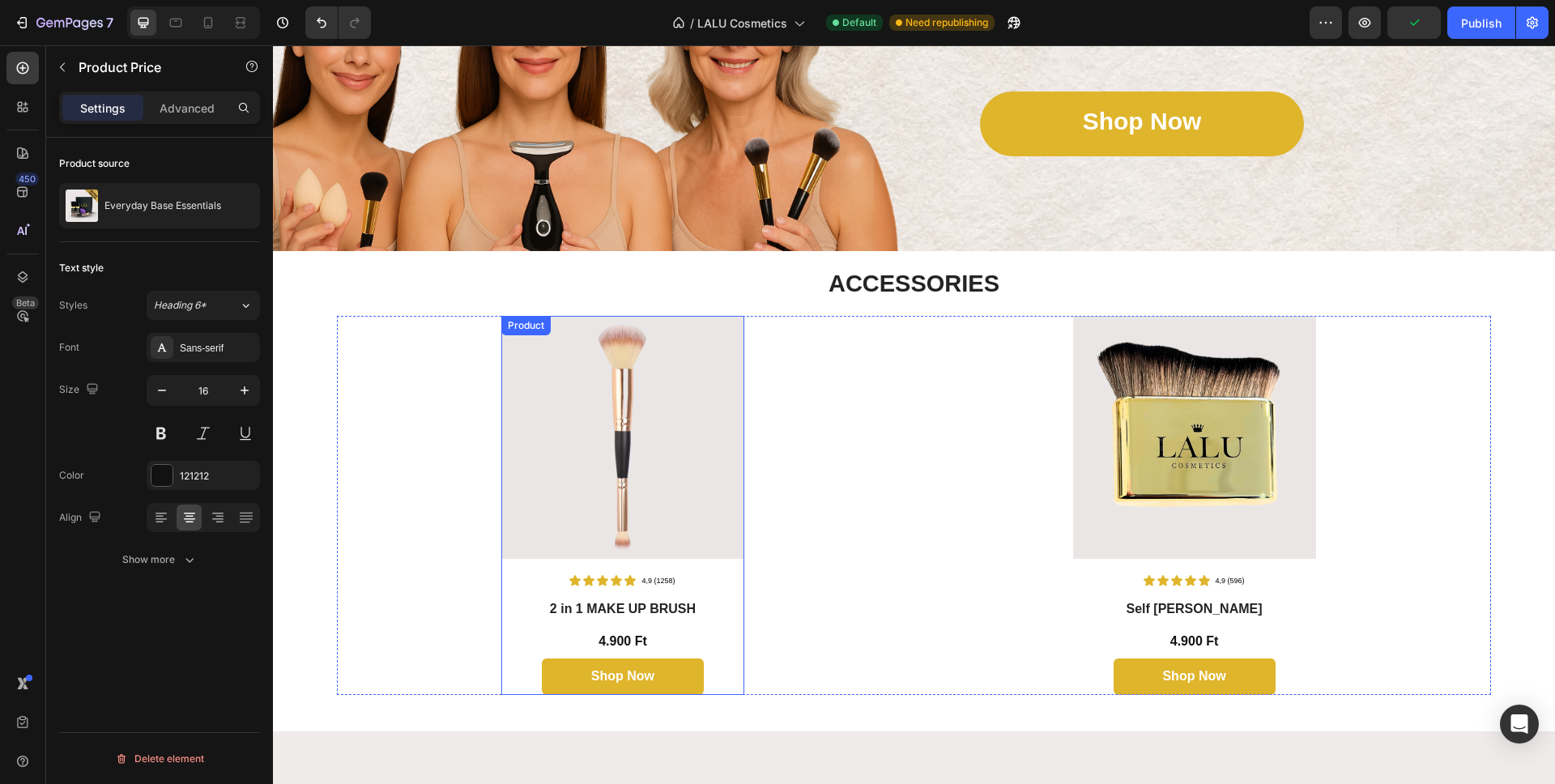
scroll to position [2818, 0]
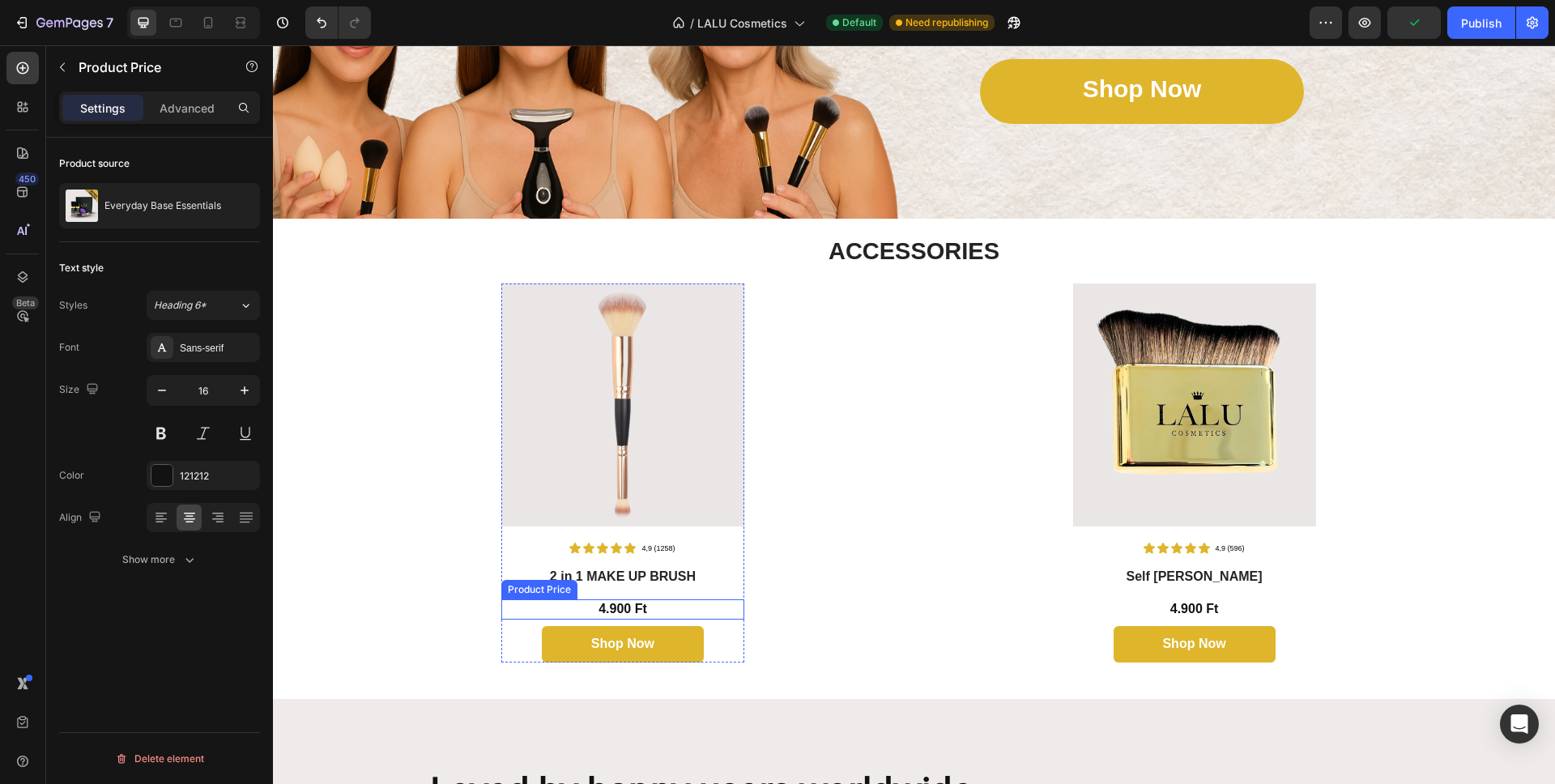
click at [601, 607] on div "4.900 Ft" at bounding box center [622, 609] width 243 height 20
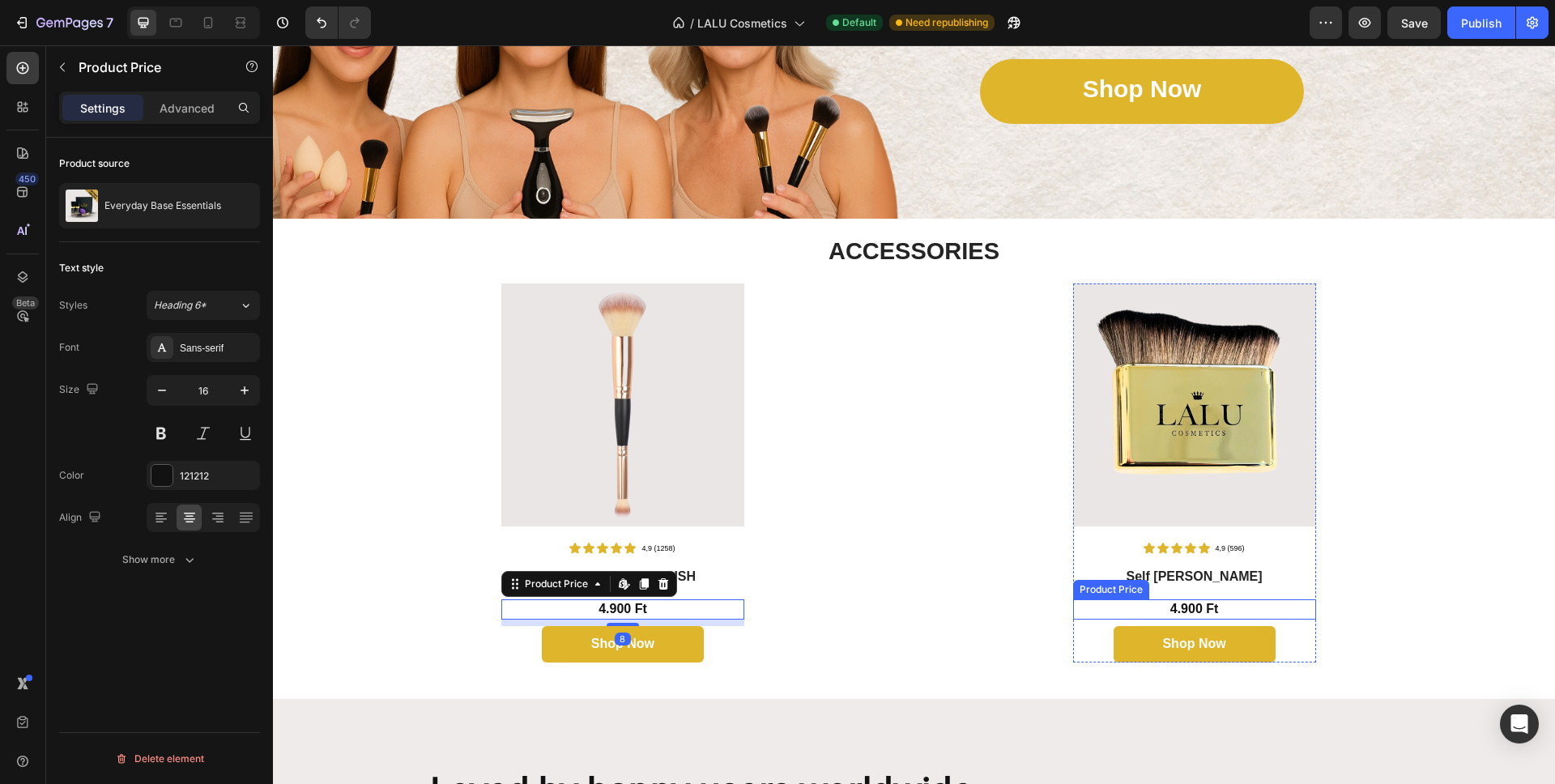
click at [1178, 604] on div "4.900 Ft" at bounding box center [1194, 609] width 243 height 20
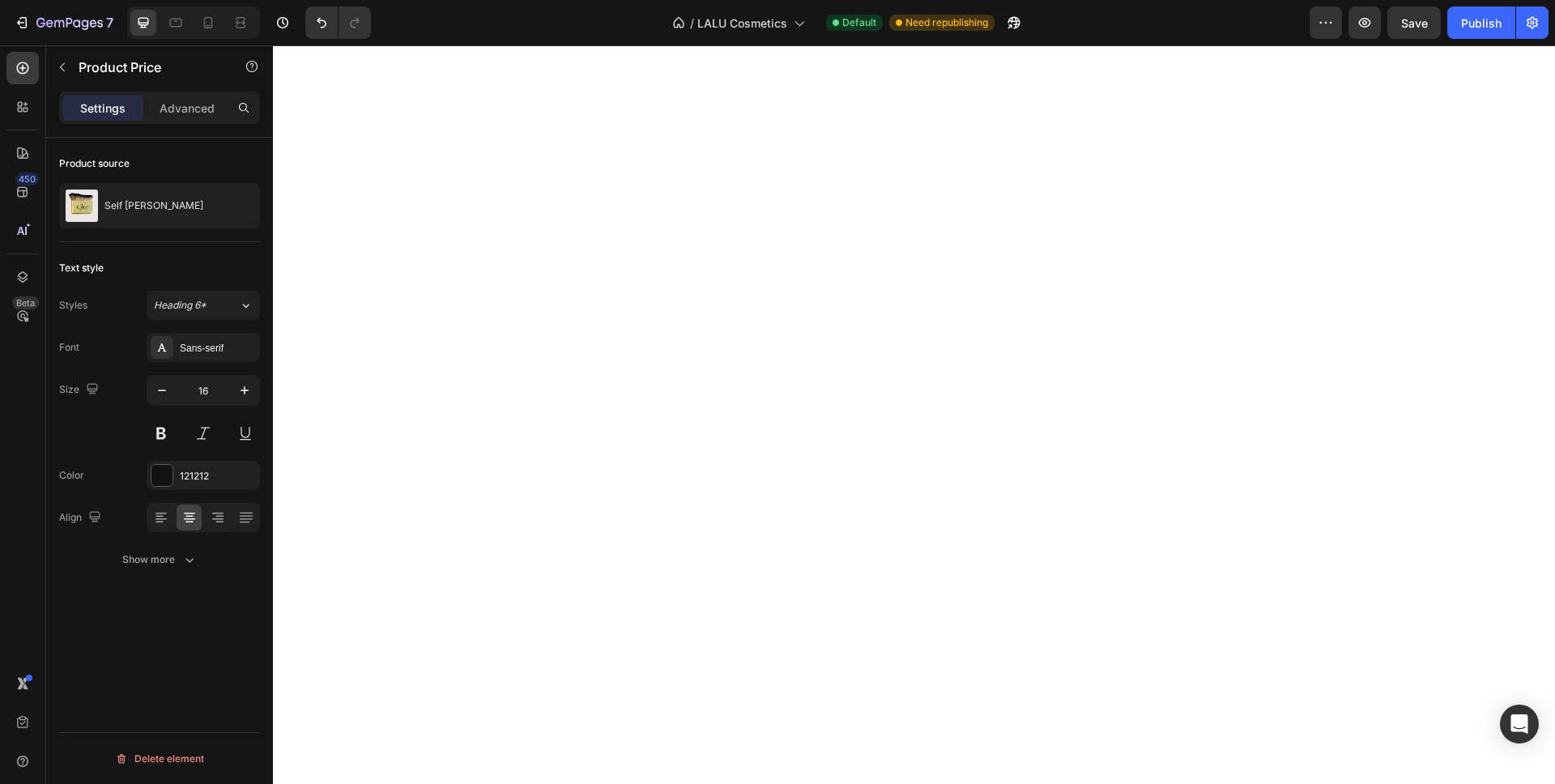
scroll to position [0, 0]
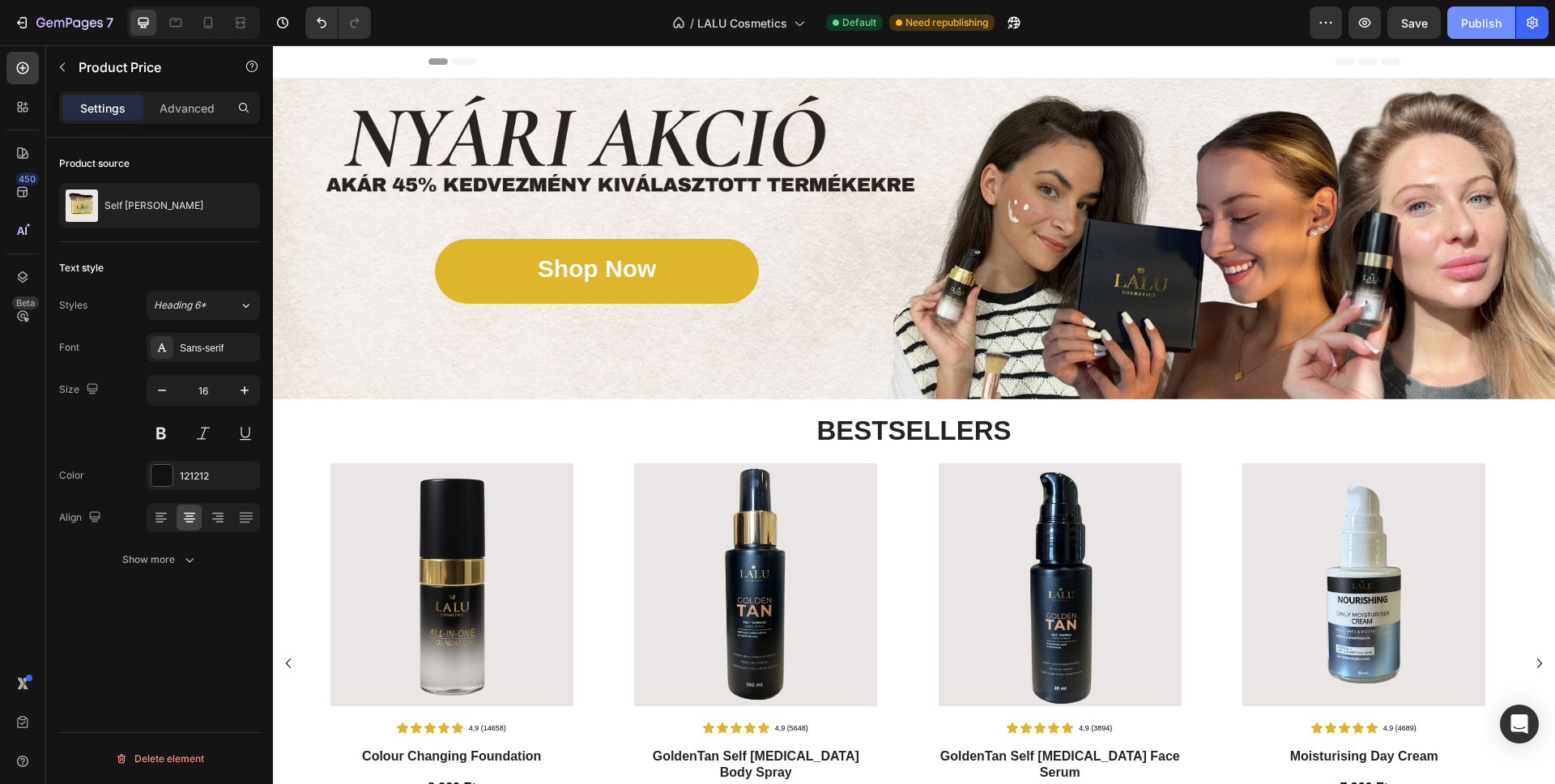
click at [1483, 22] on div "Publish" at bounding box center [1482, 23] width 41 height 17
click at [34, 20] on div "7" at bounding box center [63, 22] width 100 height 19
